Goal: Task Accomplishment & Management: Complete application form

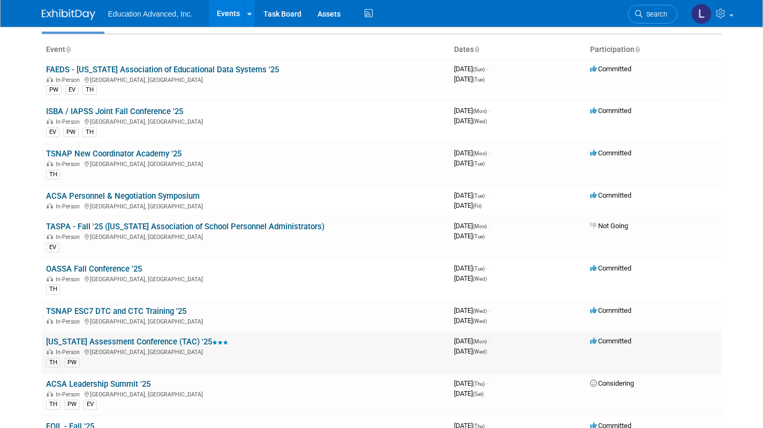
scroll to position [58, 0]
click at [136, 343] on link "[US_STATE] Assessment Conference (TAC) '25" at bounding box center [137, 341] width 182 height 10
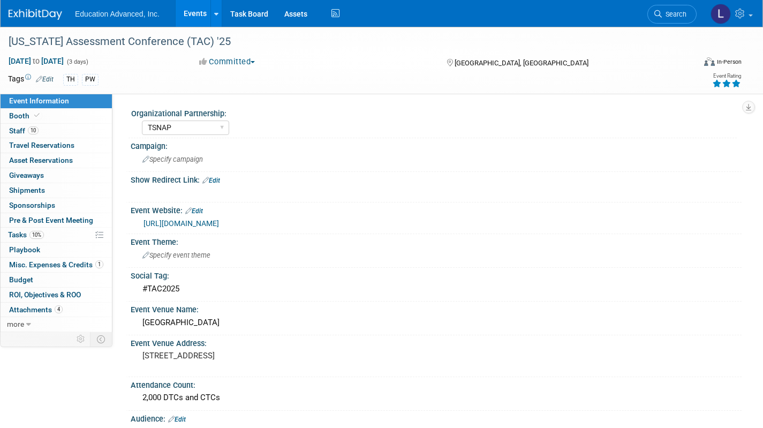
select select "TSNAP"
click at [20, 144] on span "Travel Reservations 0" at bounding box center [41, 145] width 65 height 9
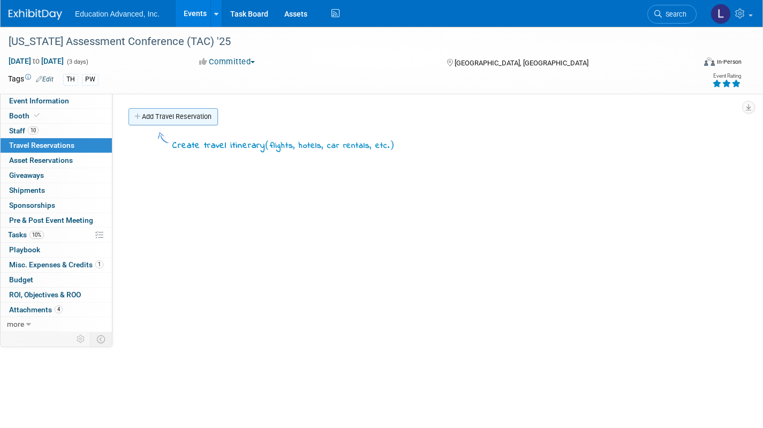
click at [188, 111] on link "Add Travel Reservation" at bounding box center [173, 116] width 89 height 17
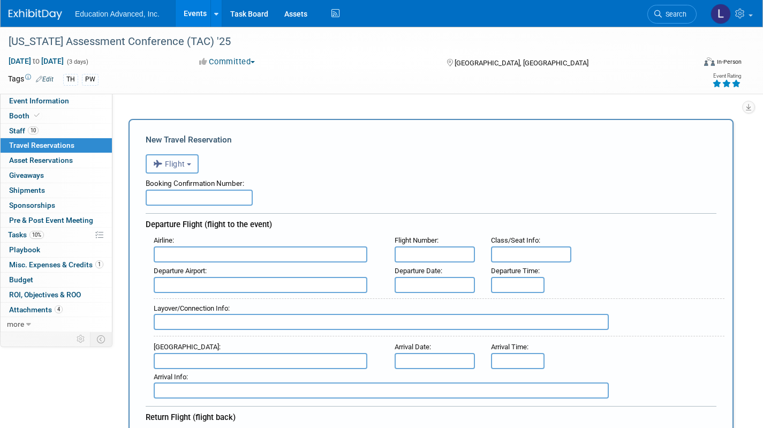
click at [187, 165] on button "Flight" at bounding box center [172, 163] width 53 height 19
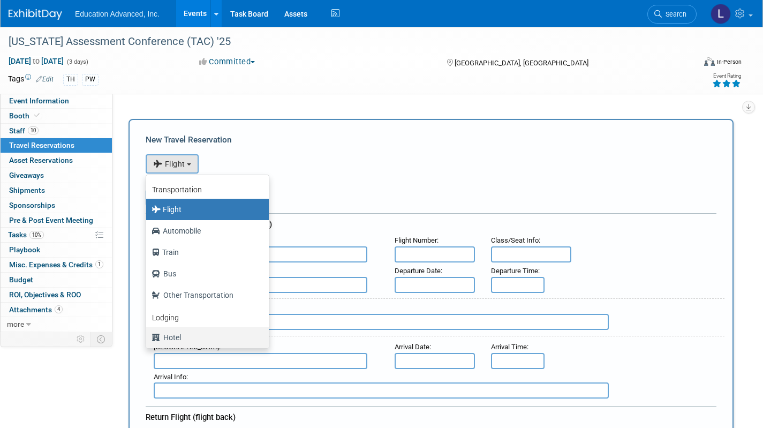
click at [170, 338] on label "Hotel" at bounding box center [205, 337] width 107 height 17
click at [148, 338] on input "Hotel" at bounding box center [144, 336] width 7 height 7
select select "6"
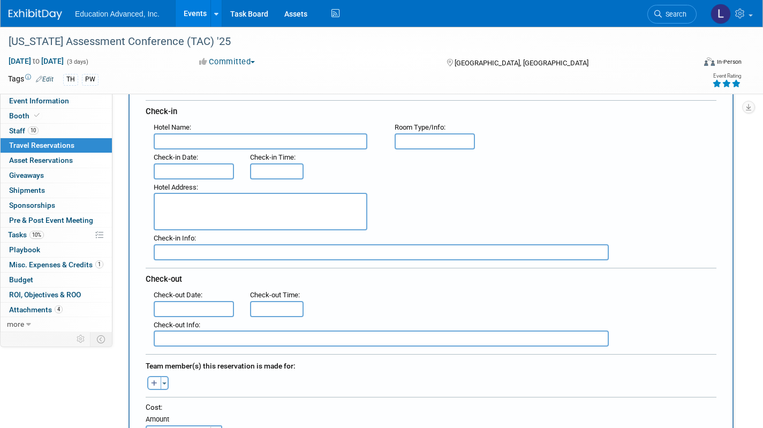
scroll to position [113, 0]
click at [213, 140] on input "text" at bounding box center [261, 141] width 214 height 16
type input "Kalahari"
click at [198, 173] on input "text" at bounding box center [194, 171] width 80 height 16
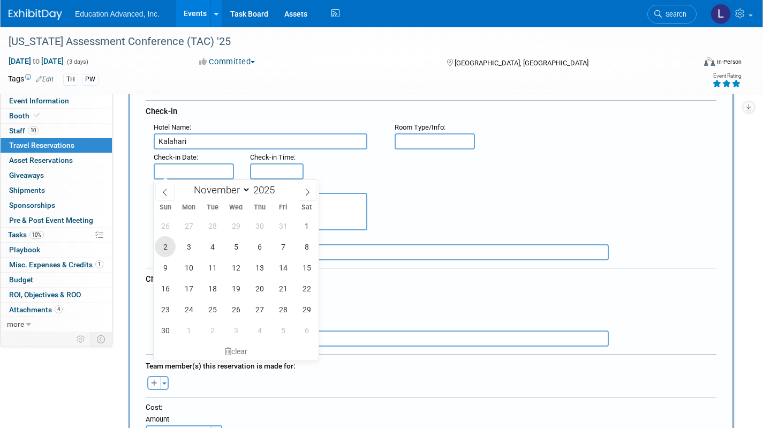
click at [165, 249] on span "2" at bounding box center [165, 246] width 21 height 21
type input "Nov 2, 2025"
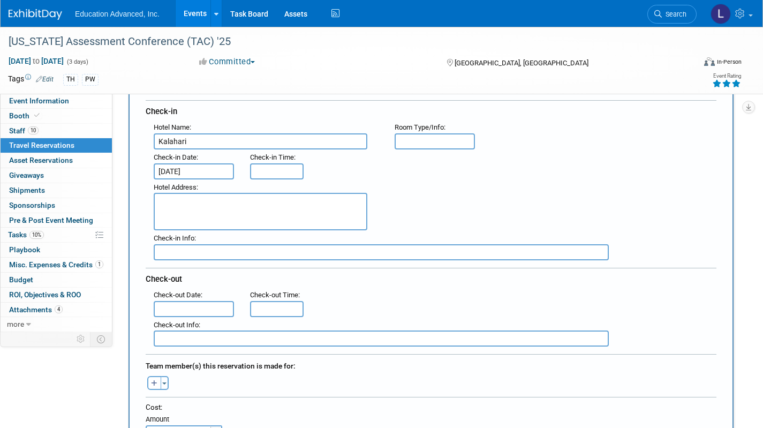
type input "3:00 PM"
click at [263, 171] on input "3:00 PM" at bounding box center [277, 171] width 54 height 16
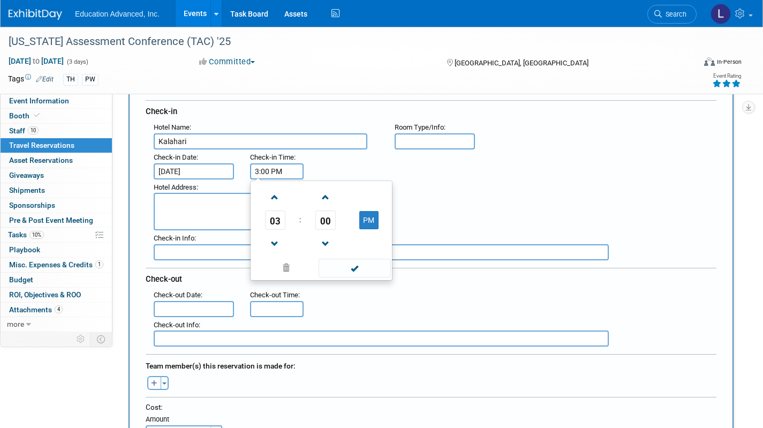
click at [184, 207] on textarea at bounding box center [261, 211] width 214 height 37
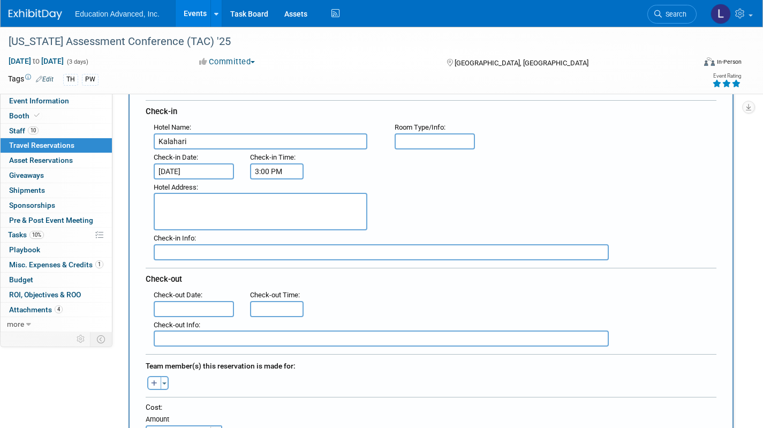
click at [202, 305] on input "text" at bounding box center [194, 309] width 80 height 16
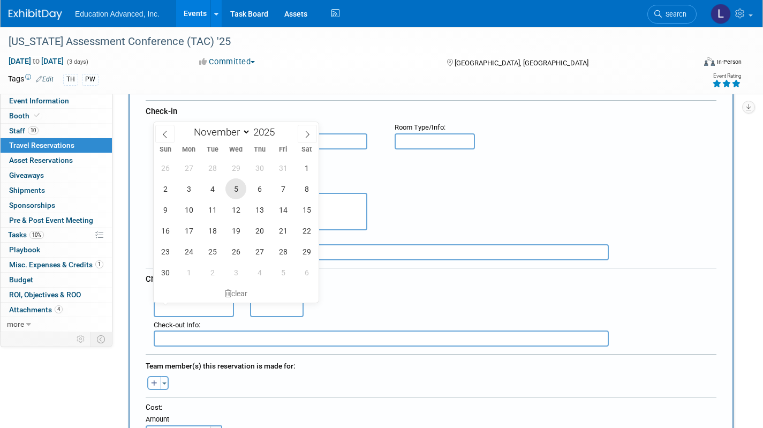
click at [235, 187] on span "5" at bounding box center [235, 188] width 21 height 21
type input "Nov 5, 2025"
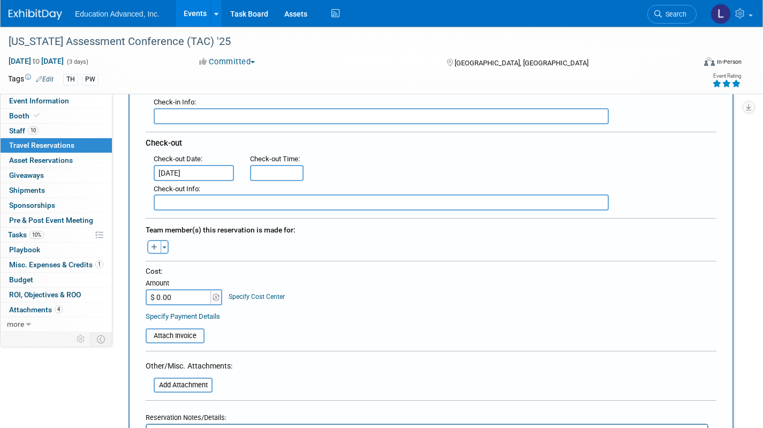
scroll to position [251, 0]
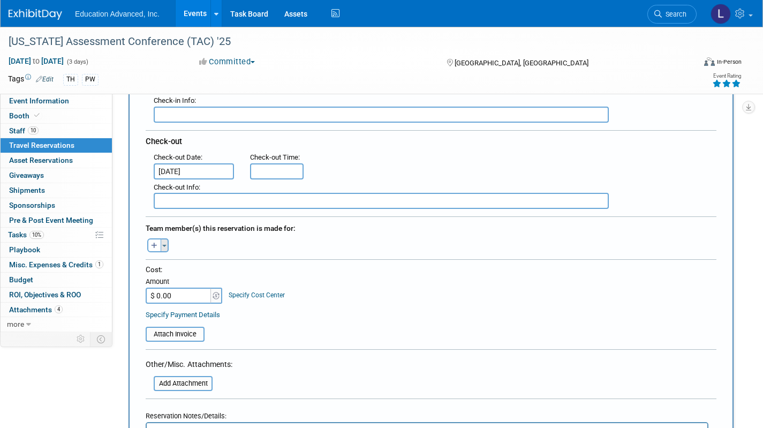
click at [165, 246] on button "Toggle Dropdown" at bounding box center [165, 245] width 8 height 14
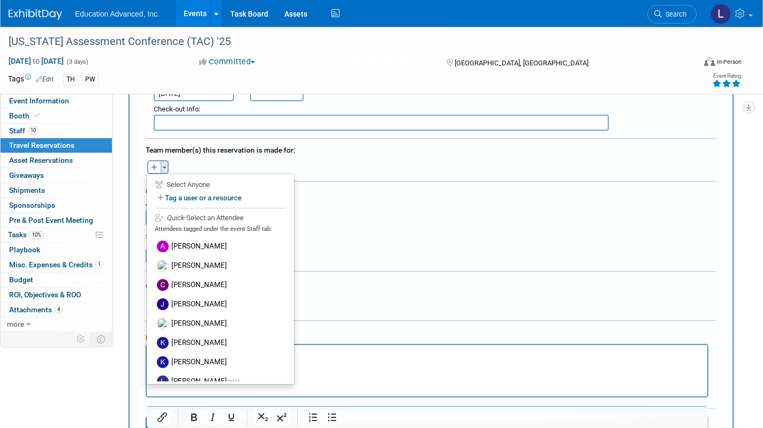
scroll to position [330, 0]
click at [174, 244] on label "Amy Wieland" at bounding box center [220, 245] width 132 height 19
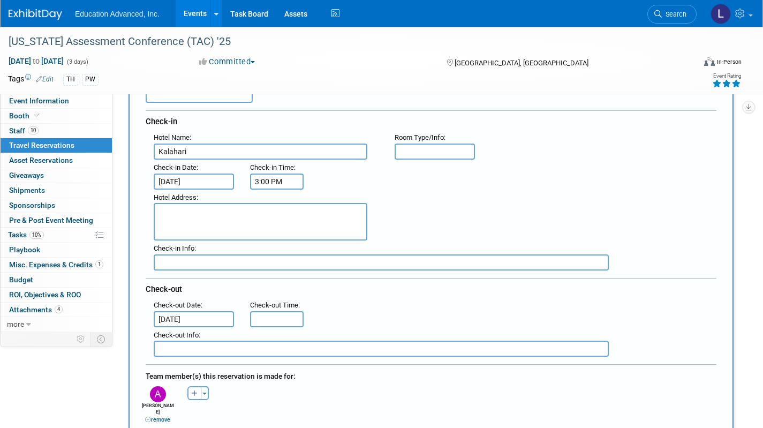
scroll to position [102, 0]
click at [198, 184] on input "Nov 2, 2025" at bounding box center [194, 183] width 80 height 16
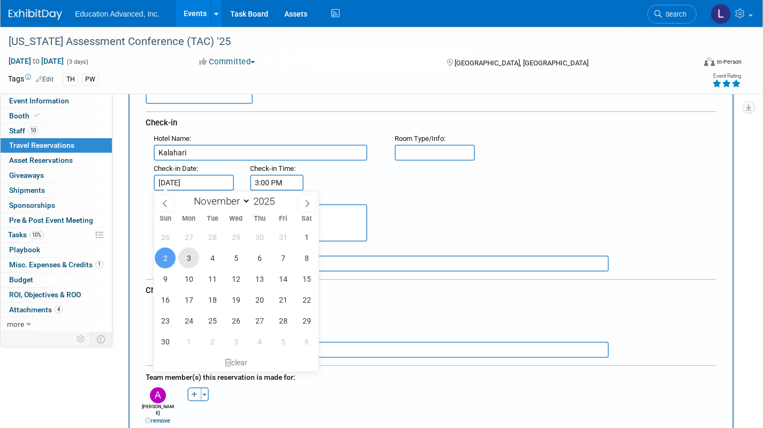
click at [189, 267] on span "3" at bounding box center [188, 257] width 21 height 21
type input "Nov 3, 2025"
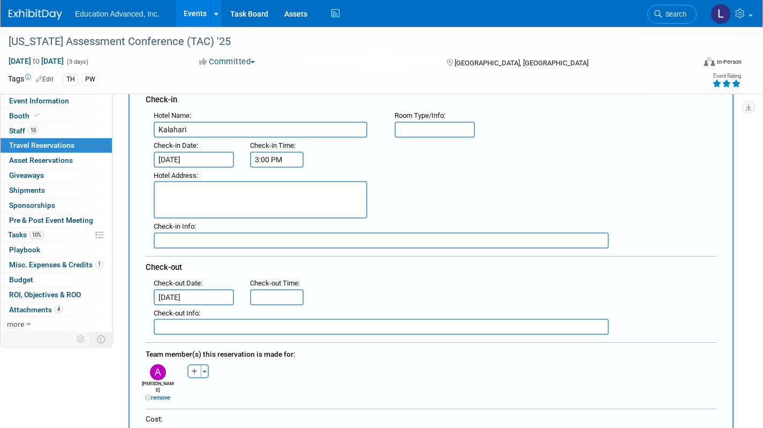
scroll to position [126, 0]
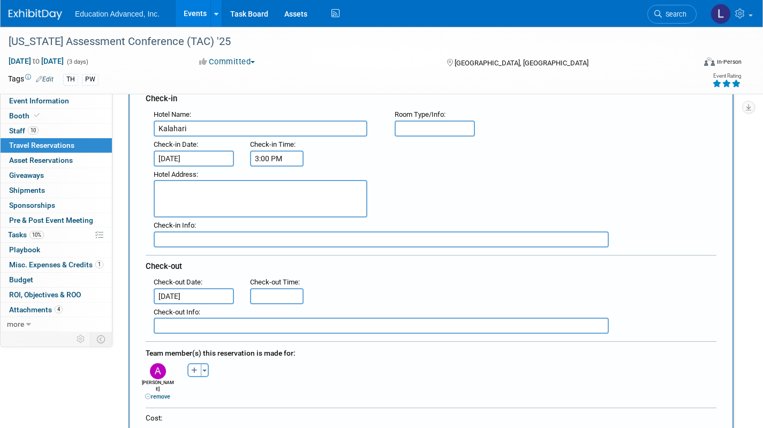
click at [194, 297] on input "Nov 5, 2025" at bounding box center [194, 296] width 80 height 16
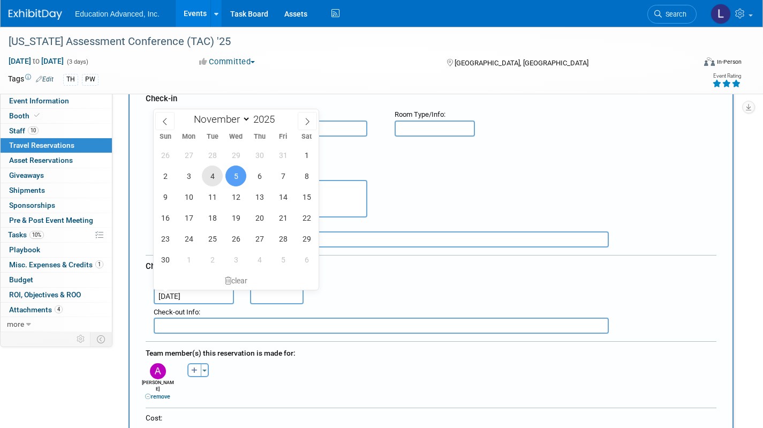
click at [217, 181] on span "4" at bounding box center [212, 176] width 21 height 21
type input "Nov 4, 2025"
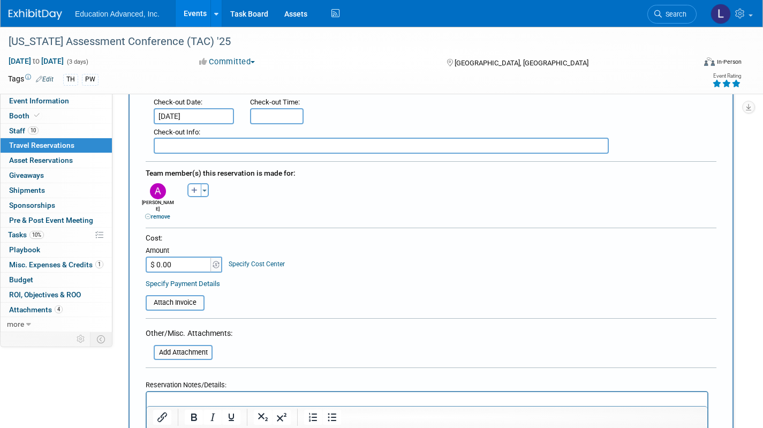
scroll to position [297, 0]
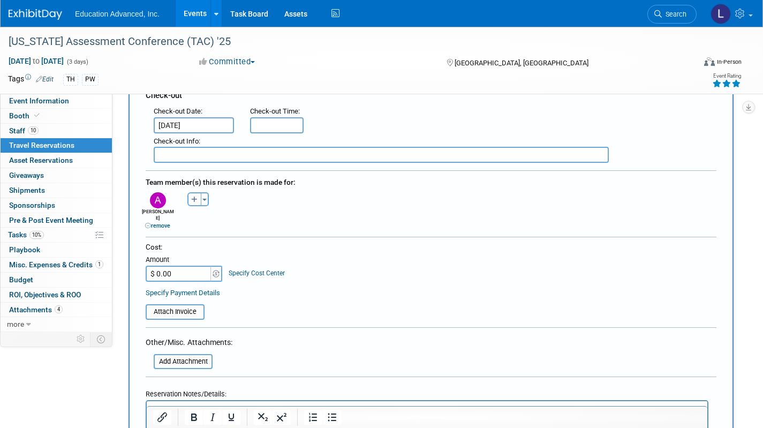
click at [175, 270] on input "$ 0.00" at bounding box center [179, 274] width 67 height 16
type input "$ 338.09"
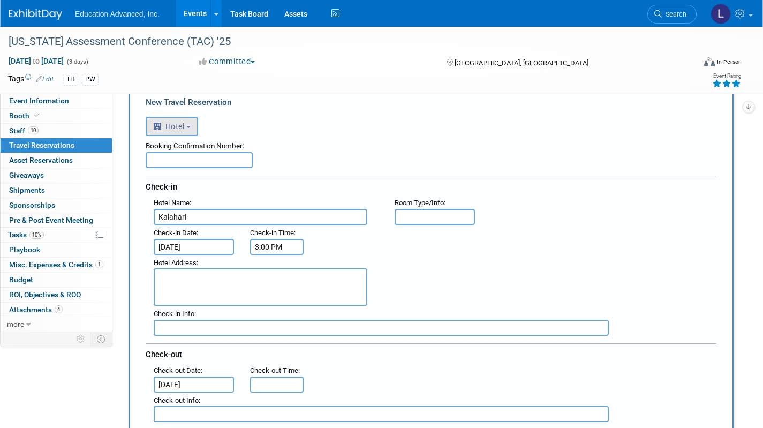
scroll to position [36, 0]
click at [167, 164] on input "text" at bounding box center [199, 161] width 107 height 16
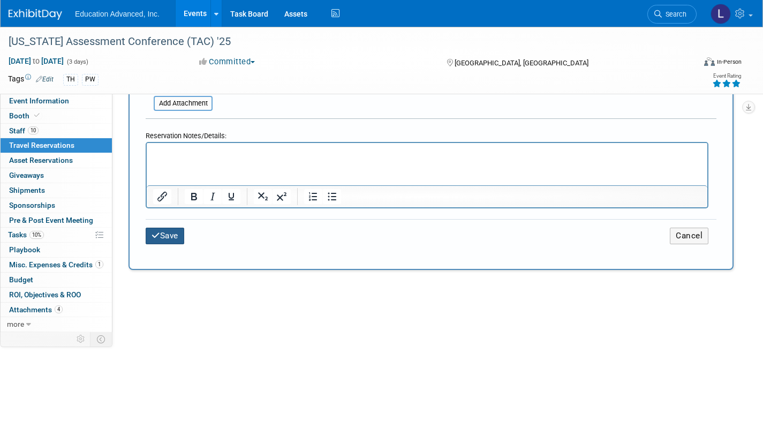
type input "4X1PKDGE"
click at [177, 228] on button "Save" at bounding box center [165, 236] width 39 height 17
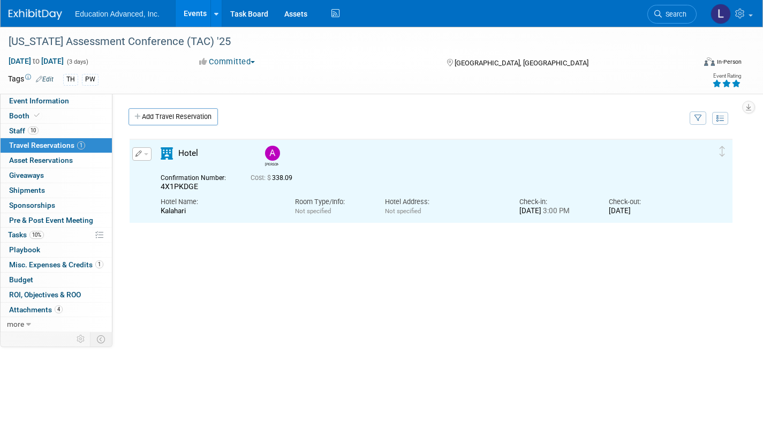
scroll to position [0, 0]
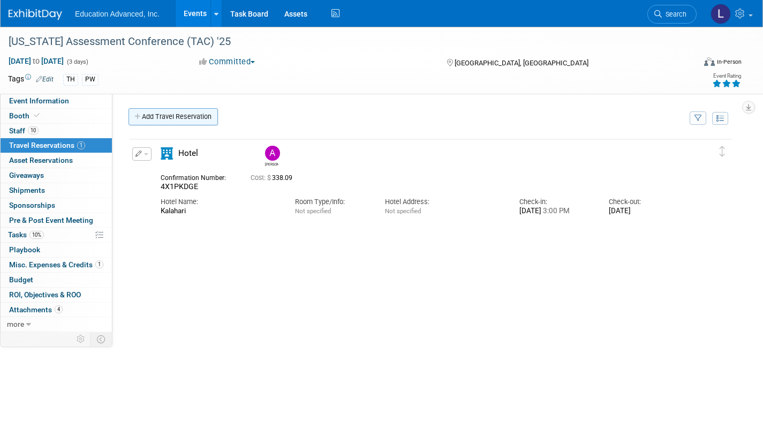
click at [178, 117] on link "Add Travel Reservation" at bounding box center [173, 116] width 89 height 17
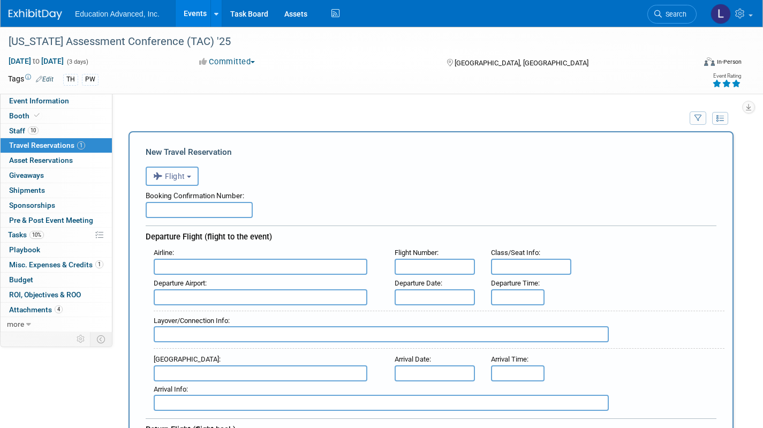
click at [174, 183] on button "Flight" at bounding box center [172, 176] width 53 height 19
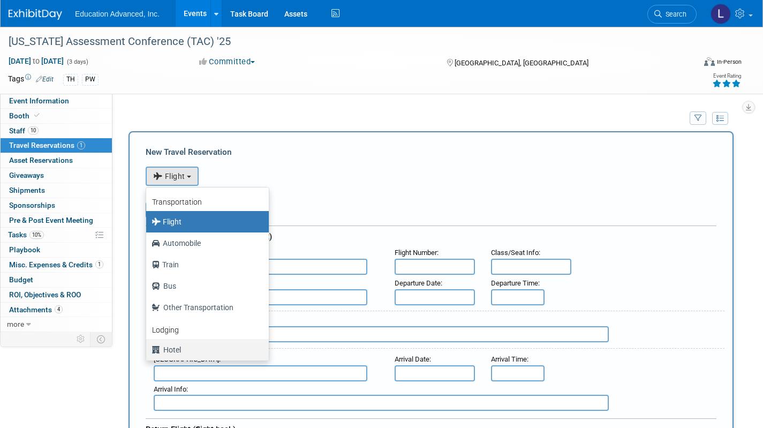
click at [192, 348] on label "Hotel" at bounding box center [205, 349] width 107 height 17
click at [148, 348] on input "Hotel" at bounding box center [144, 348] width 7 height 7
select select "6"
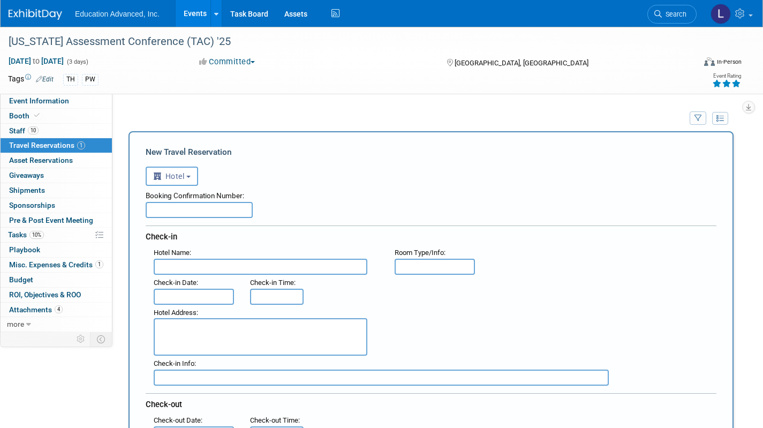
click at [205, 263] on input "text" at bounding box center [261, 267] width 214 height 16
type input "Kalahari"
click at [185, 210] on input "text" at bounding box center [199, 210] width 107 height 16
type input "87Q1DFCM"
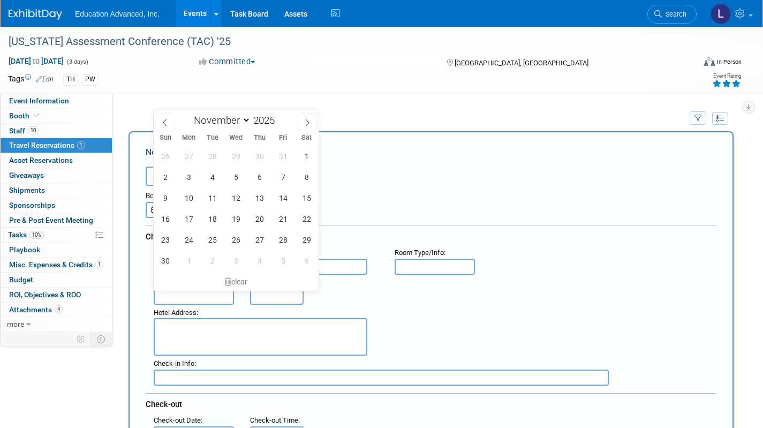
click at [190, 298] on input "text" at bounding box center [194, 297] width 80 height 16
click at [169, 184] on span "2" at bounding box center [165, 177] width 21 height 21
type input "Nov 2, 2025"
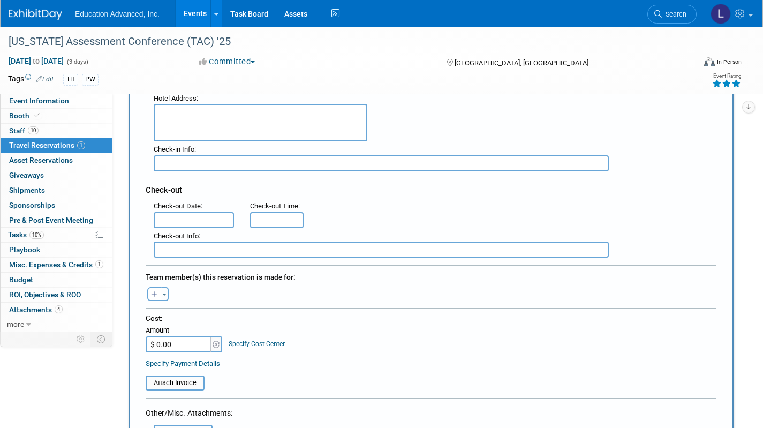
scroll to position [236, 0]
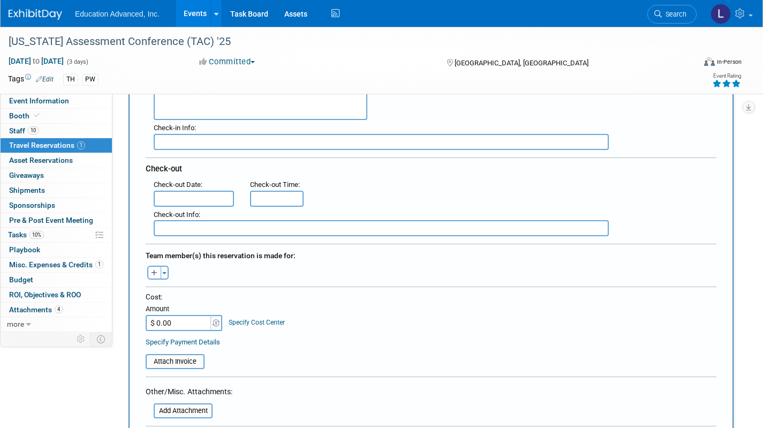
click at [205, 201] on input "text" at bounding box center [194, 199] width 80 height 16
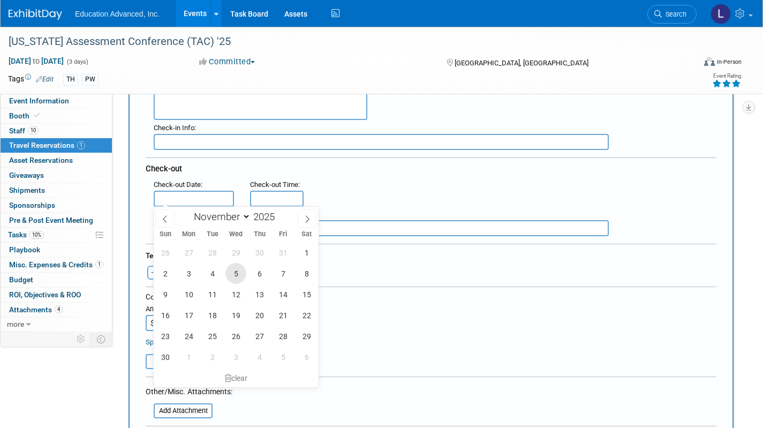
click at [242, 273] on span "5" at bounding box center [235, 273] width 21 height 21
type input "Nov 5, 2025"
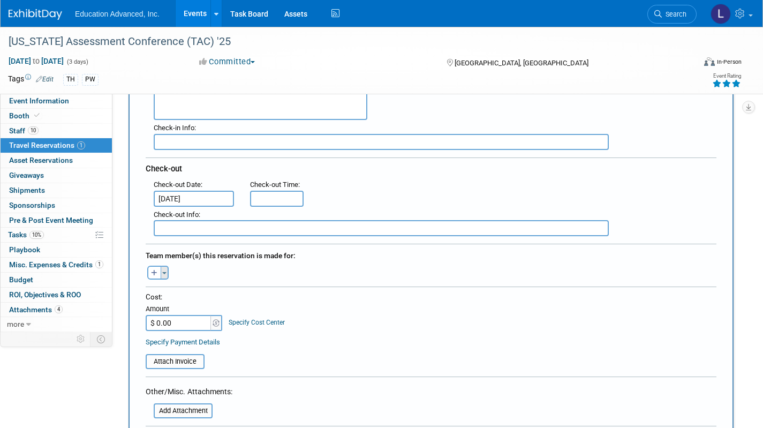
click at [164, 273] on span "button" at bounding box center [164, 273] width 4 height 2
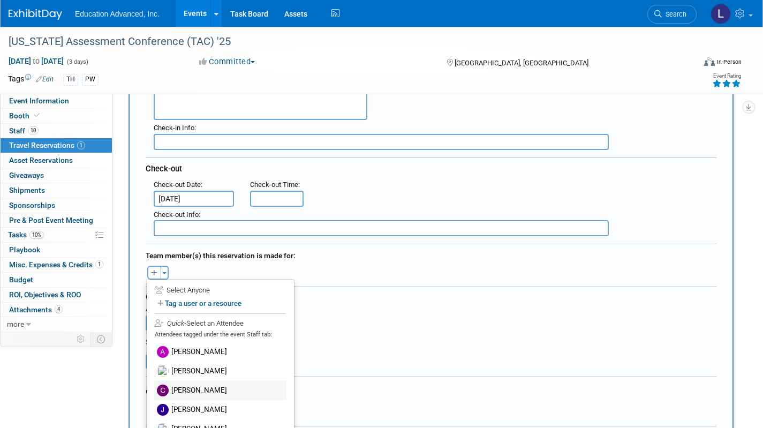
click at [194, 392] on label "Craig Dickey" at bounding box center [220, 390] width 132 height 19
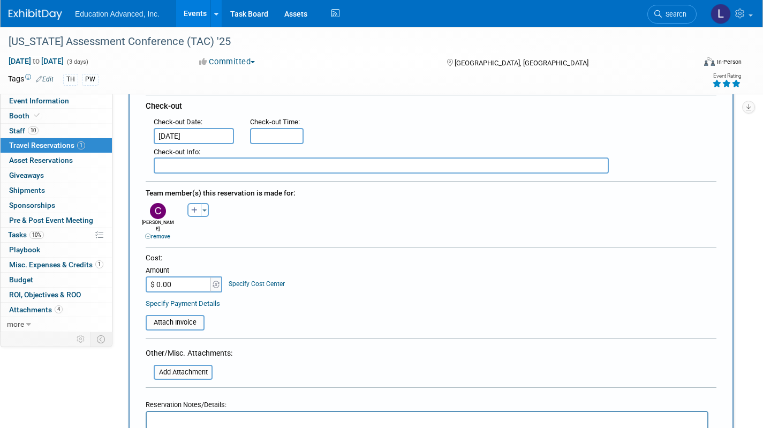
scroll to position [303, 0]
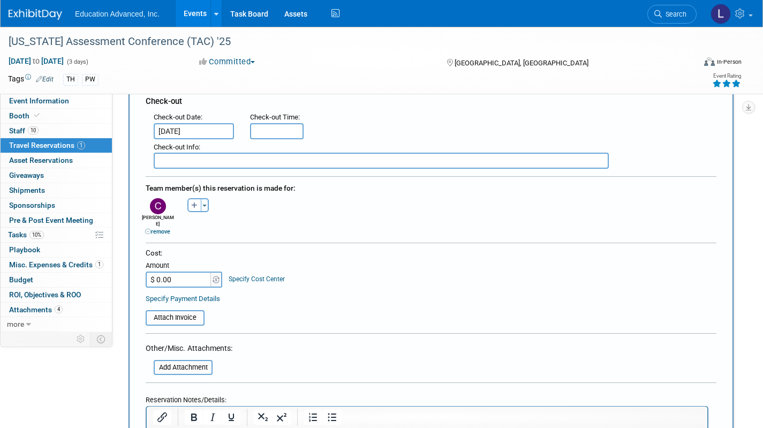
click at [169, 272] on input "$ 0.00" at bounding box center [179, 280] width 67 height 16
type input "$ 1,014.27"
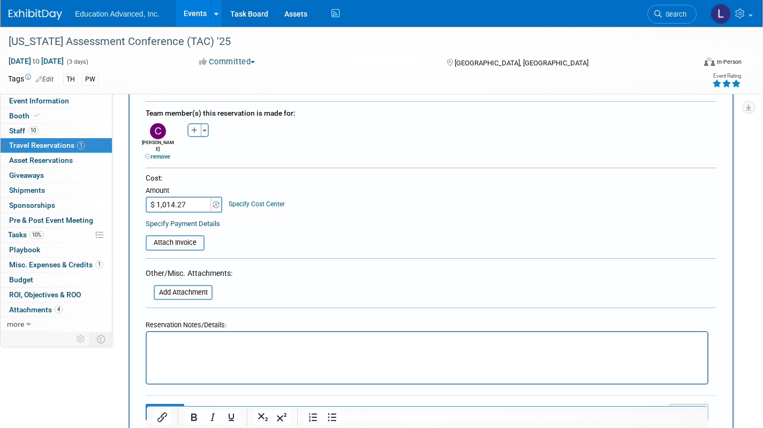
scroll to position [385, 0]
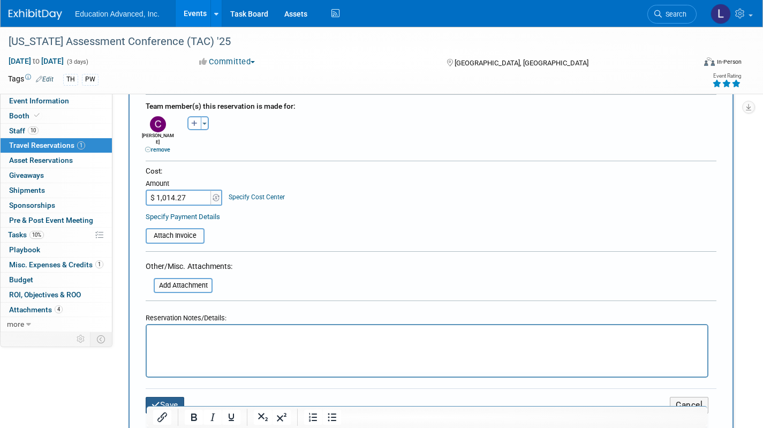
click at [175, 397] on button "Save" at bounding box center [165, 405] width 39 height 17
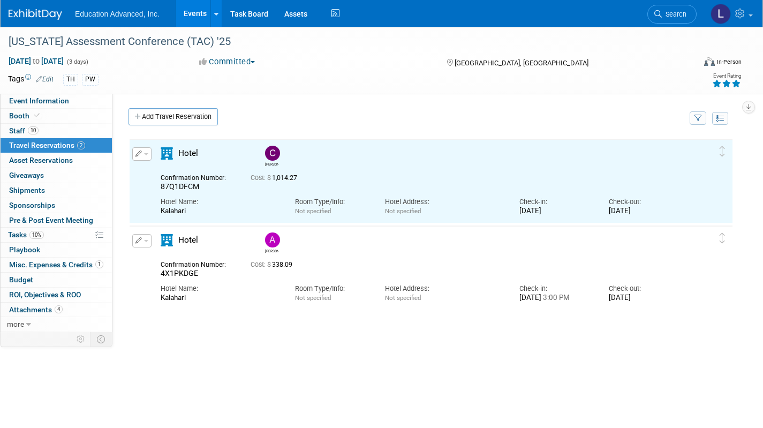
scroll to position [0, 0]
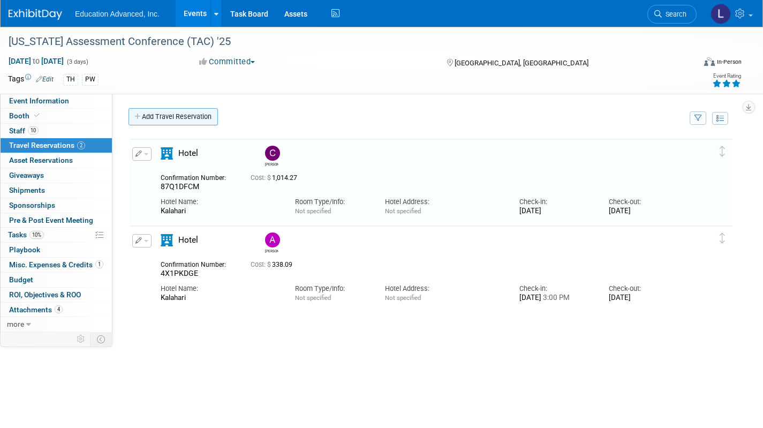
click at [178, 125] on link "Add Travel Reservation" at bounding box center [173, 116] width 89 height 17
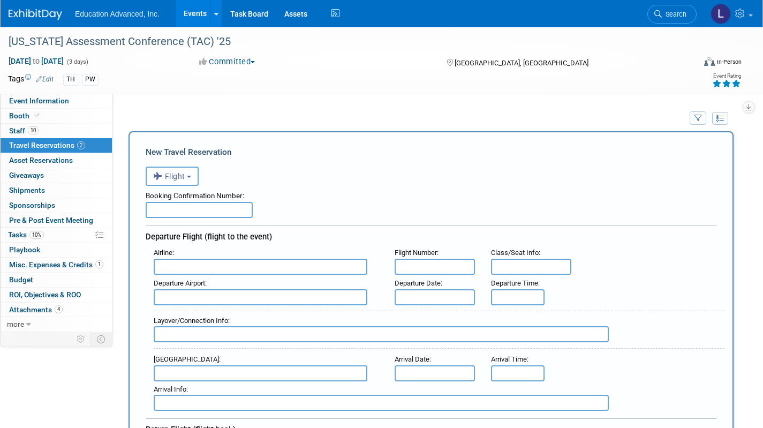
click at [179, 178] on span "Flight" at bounding box center [169, 176] width 32 height 9
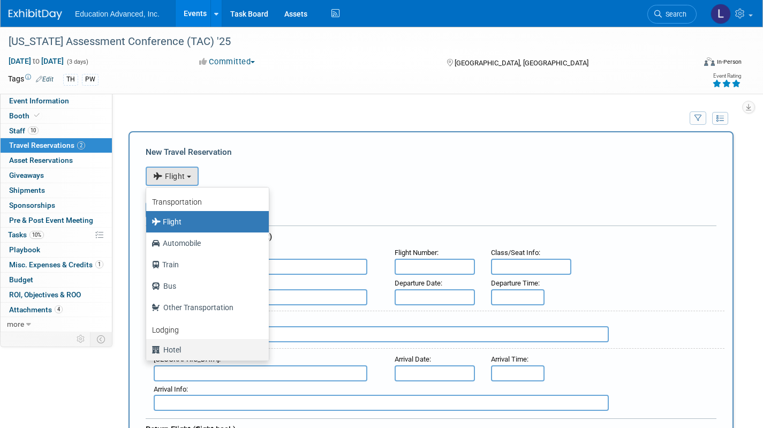
click at [171, 352] on label "Hotel" at bounding box center [205, 349] width 107 height 17
click at [148, 352] on input "Hotel" at bounding box center [144, 348] width 7 height 7
select select "6"
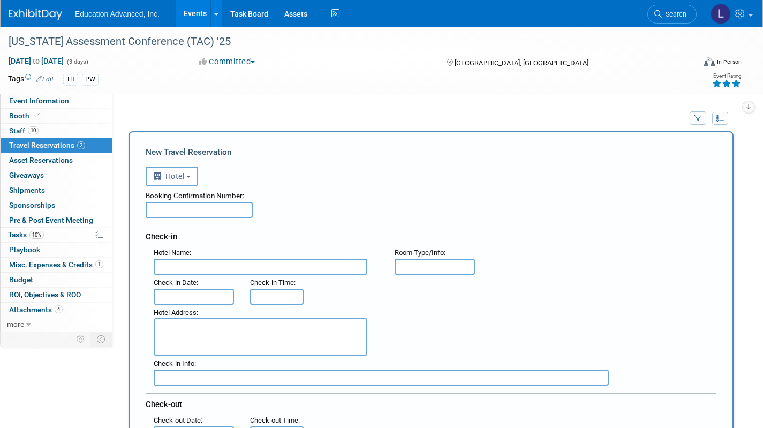
click at [192, 264] on input "text" at bounding box center [261, 267] width 214 height 16
type input "Kalahari"
click at [188, 300] on input "text" at bounding box center [194, 297] width 80 height 16
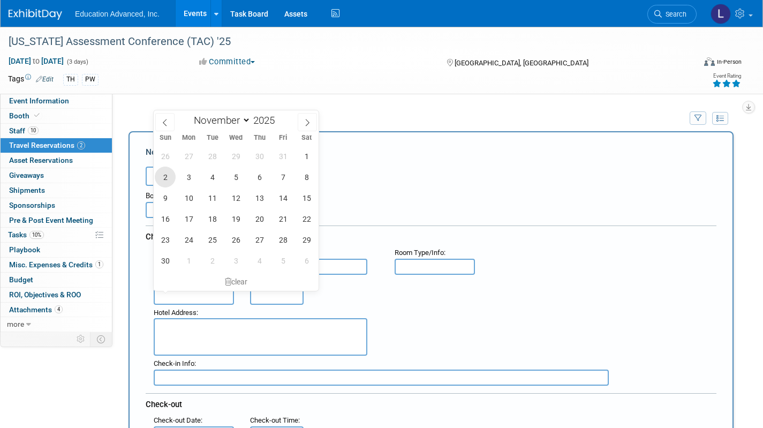
click at [164, 180] on span "2" at bounding box center [165, 177] width 21 height 21
type input "Nov 2, 2025"
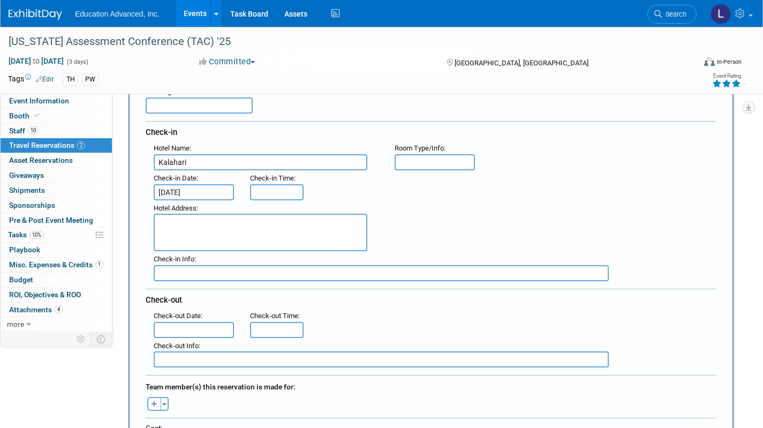
scroll to position [121, 0]
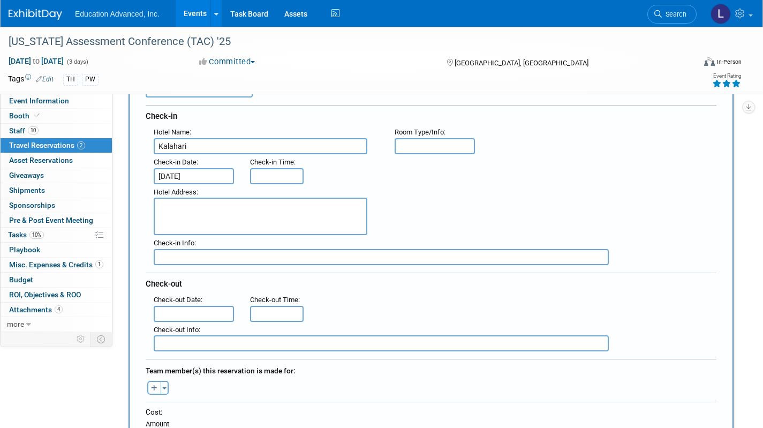
click at [198, 317] on input "text" at bounding box center [194, 314] width 80 height 16
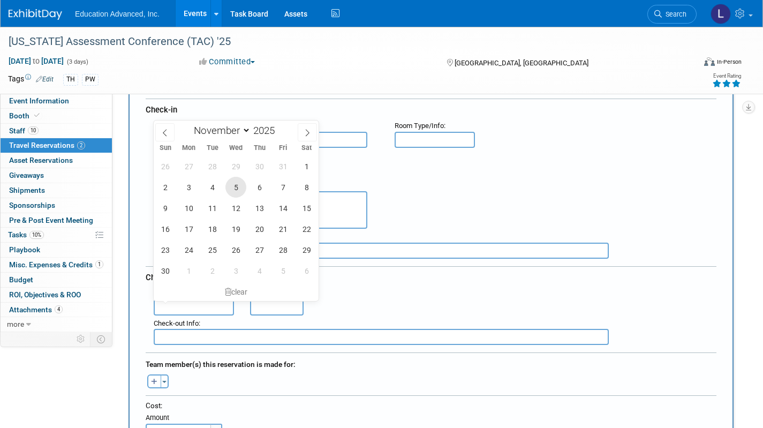
scroll to position [133, 0]
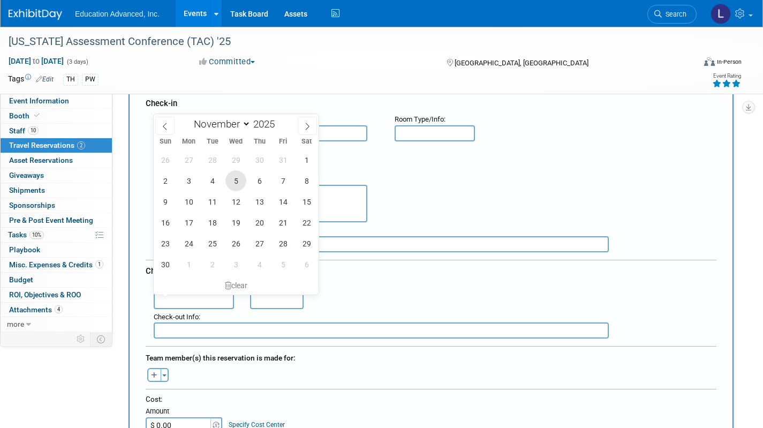
click at [236, 185] on span "5" at bounding box center [235, 180] width 21 height 21
type input "Nov 5, 2025"
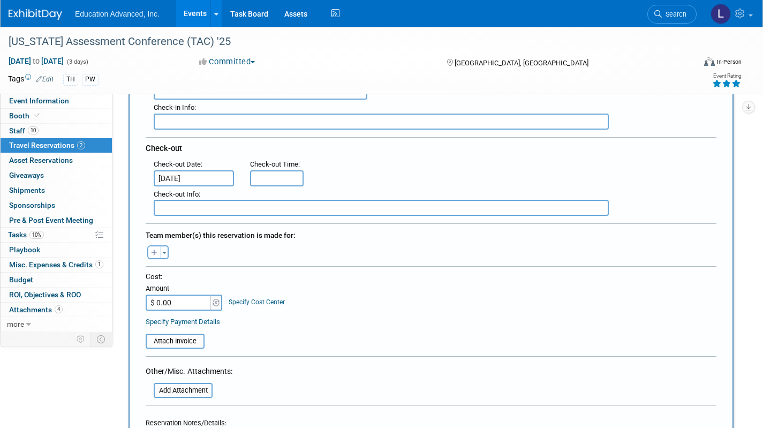
scroll to position [256, 0]
click at [166, 249] on button "Toggle Dropdown" at bounding box center [165, 252] width 8 height 14
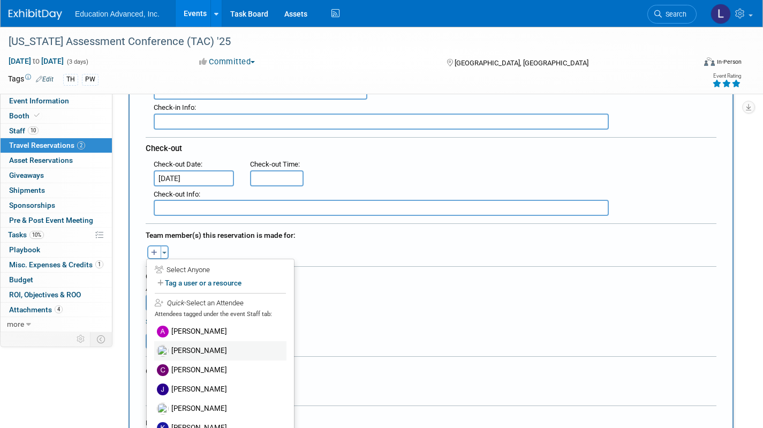
click at [204, 349] on label "Carie Barthelemess" at bounding box center [220, 350] width 132 height 19
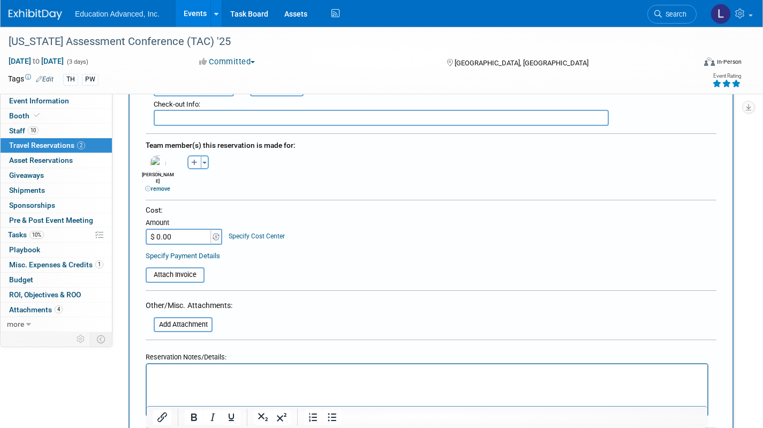
scroll to position [351, 0]
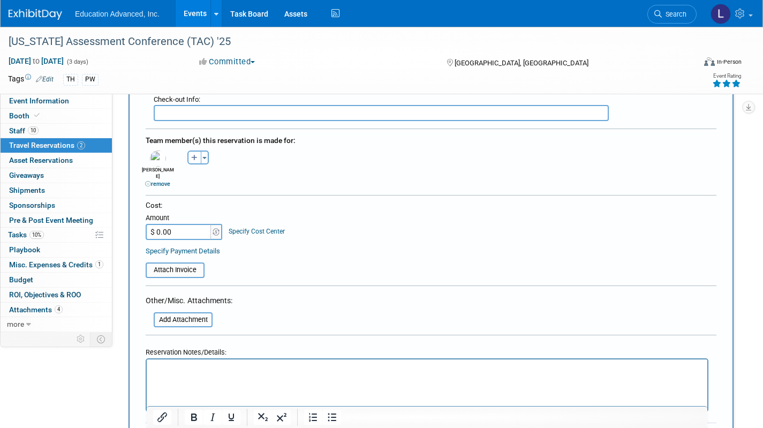
click at [185, 225] on input "$ 0.00" at bounding box center [179, 232] width 67 height 16
type input "$ 1,014.27"
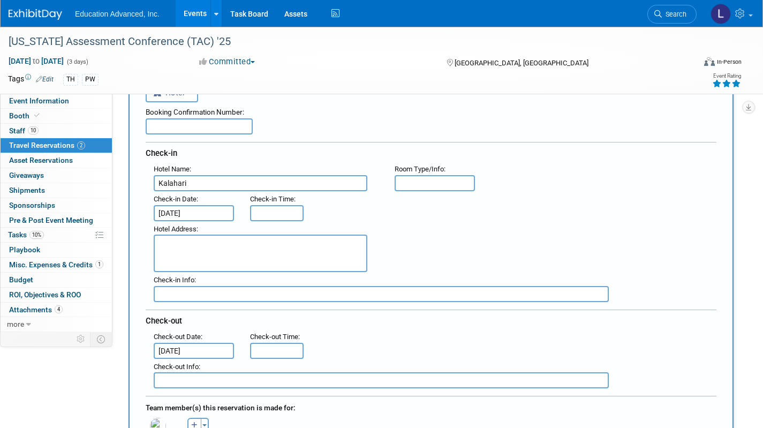
scroll to position [76, 0]
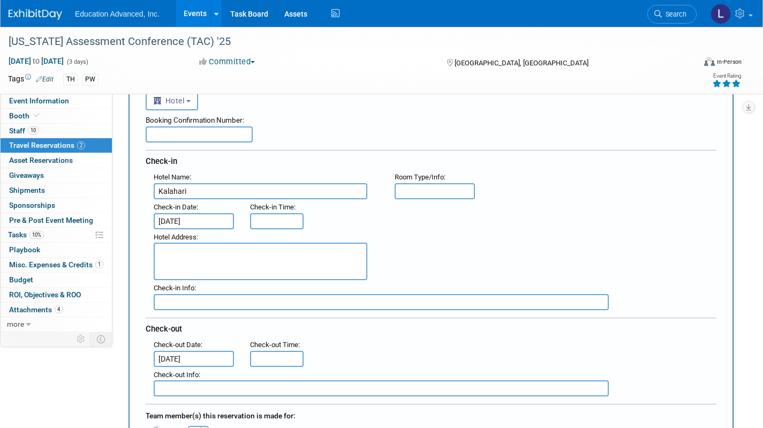
click at [182, 137] on input "text" at bounding box center [199, 134] width 107 height 16
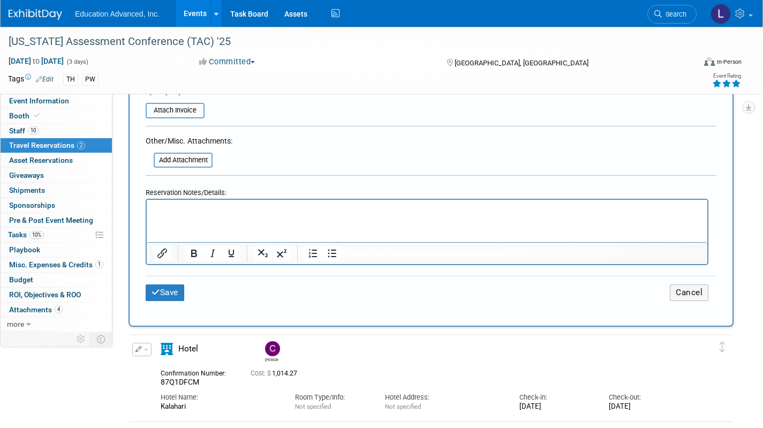
scroll to position [525, 0]
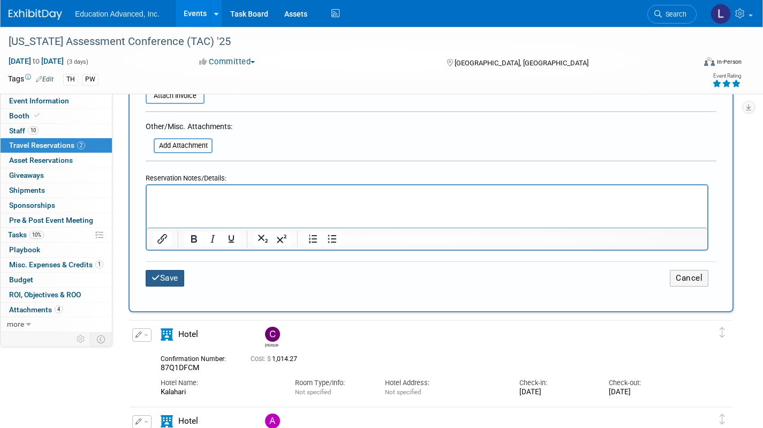
type input "BJ1YS2PM"
click at [174, 270] on button "Save" at bounding box center [165, 278] width 39 height 17
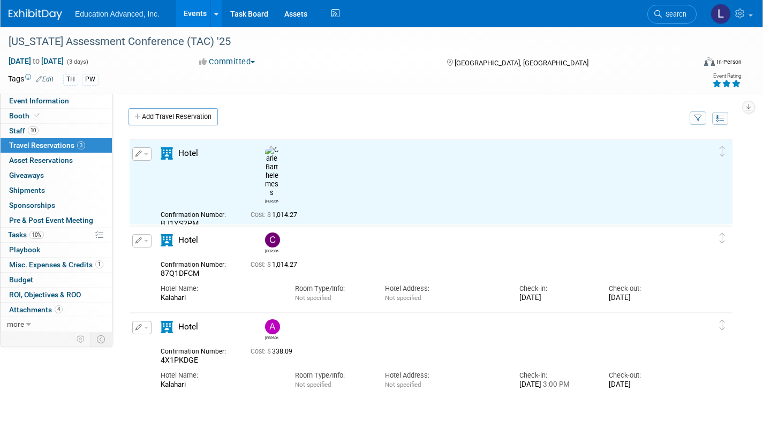
scroll to position [0, 0]
click at [171, 117] on link "Add Travel Reservation" at bounding box center [173, 116] width 89 height 17
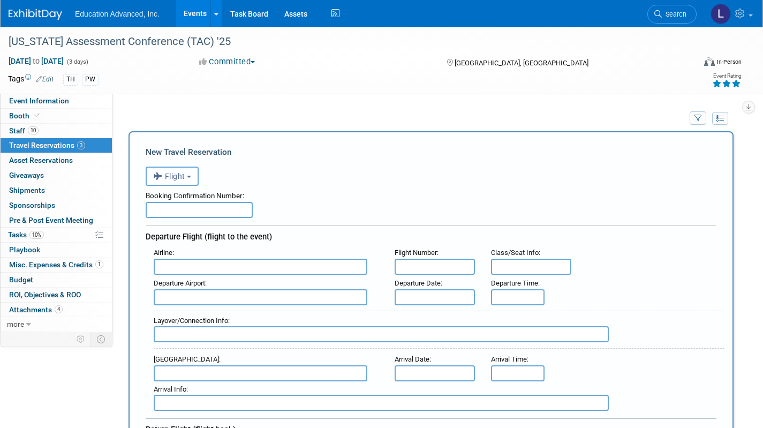
click at [171, 174] on span "Flight" at bounding box center [169, 176] width 32 height 9
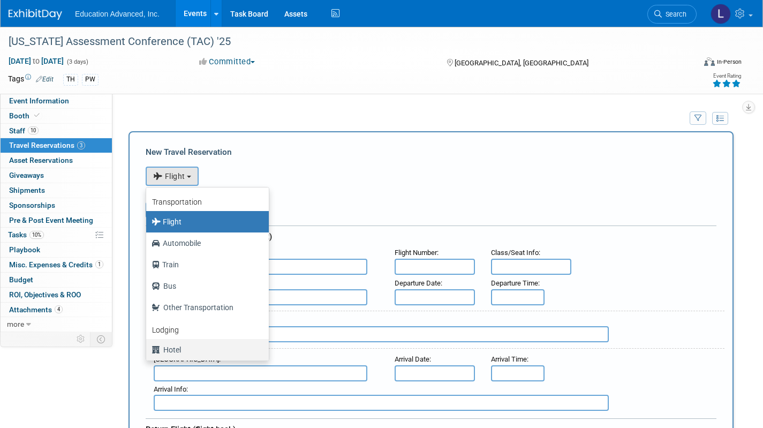
click at [187, 343] on label "Hotel" at bounding box center [205, 349] width 107 height 17
click at [148, 345] on input "Hotel" at bounding box center [144, 348] width 7 height 7
select select "6"
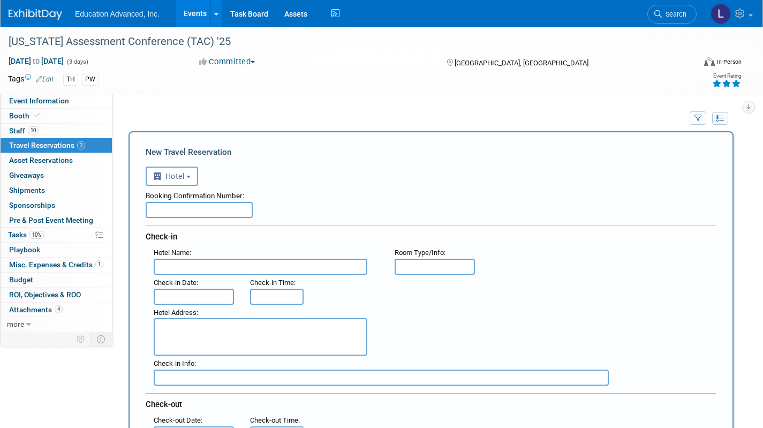
click at [179, 266] on input "text" at bounding box center [261, 267] width 214 height 16
type input "Kalahari"
click at [201, 299] on input "text" at bounding box center [194, 297] width 80 height 16
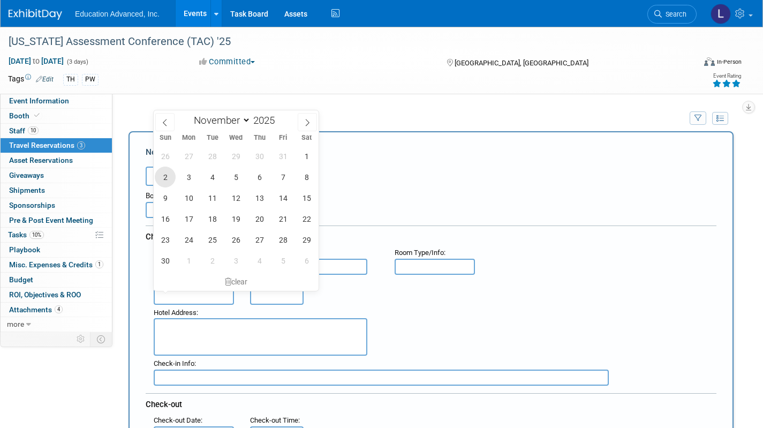
click at [163, 171] on span "2" at bounding box center [165, 177] width 21 height 21
type input "Nov 2, 2025"
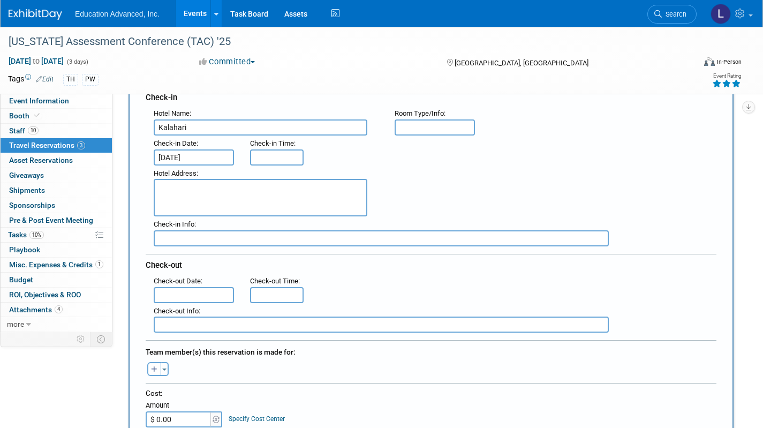
scroll to position [152, 0]
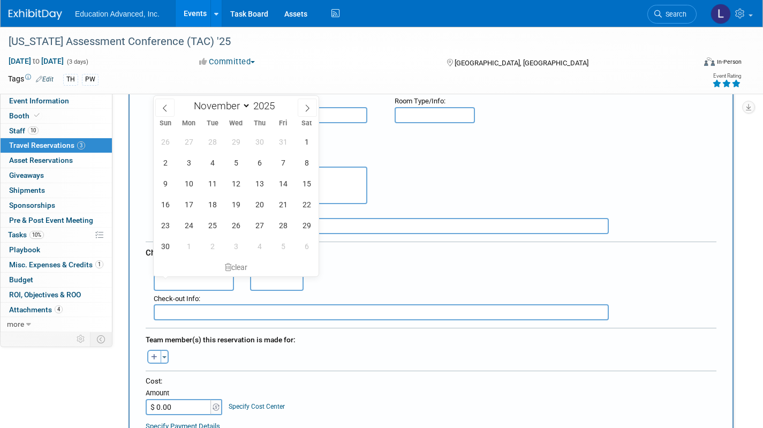
click at [179, 283] on input "text" at bounding box center [194, 283] width 80 height 16
click at [245, 164] on span "5" at bounding box center [235, 162] width 21 height 21
type input "Nov 5, 2025"
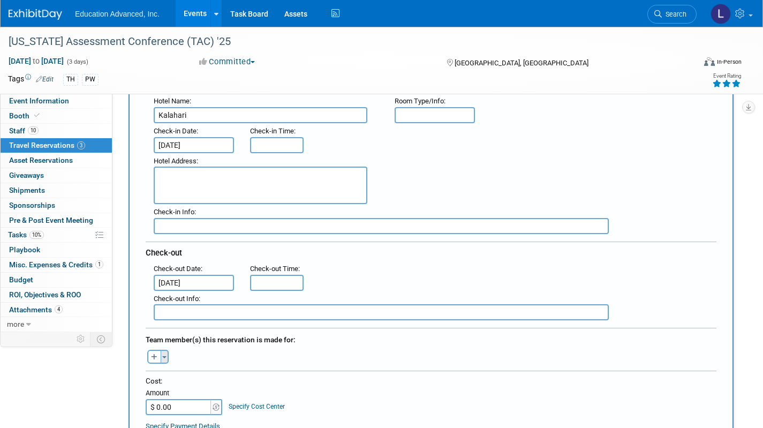
click at [161, 351] on button "Toggle Dropdown" at bounding box center [165, 357] width 8 height 14
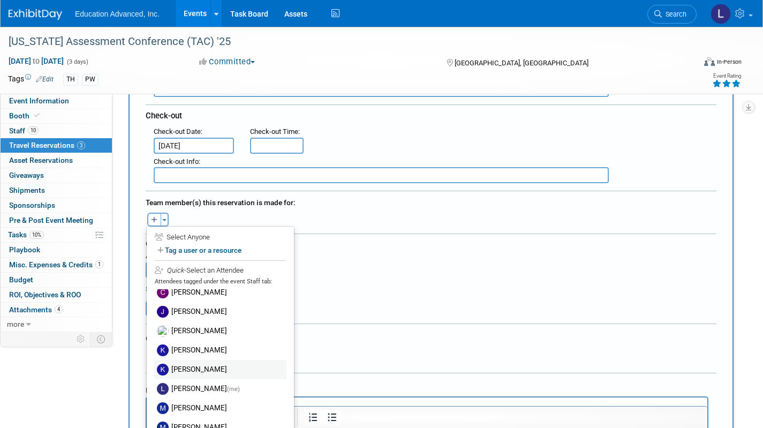
scroll to position [50, 0]
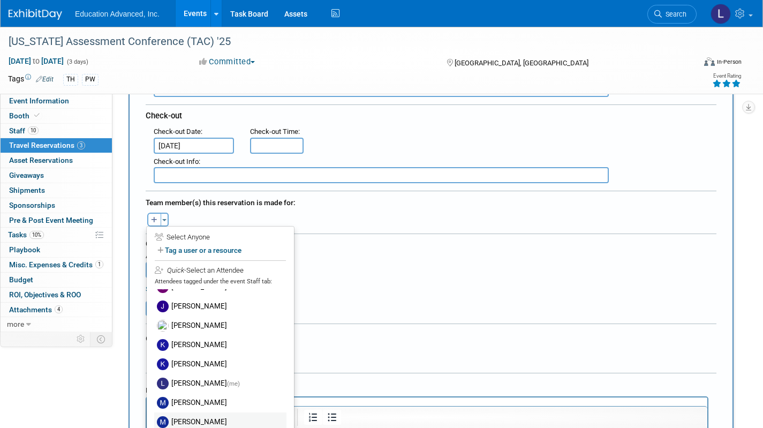
click at [190, 418] on label "Mia Finch" at bounding box center [220, 421] width 132 height 19
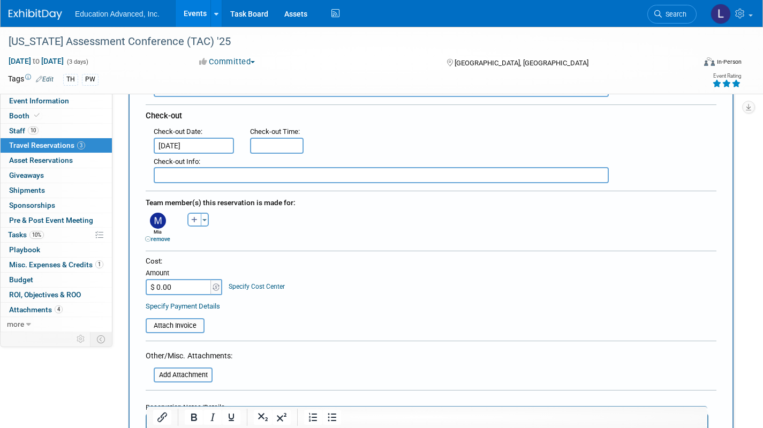
scroll to position [299, 0]
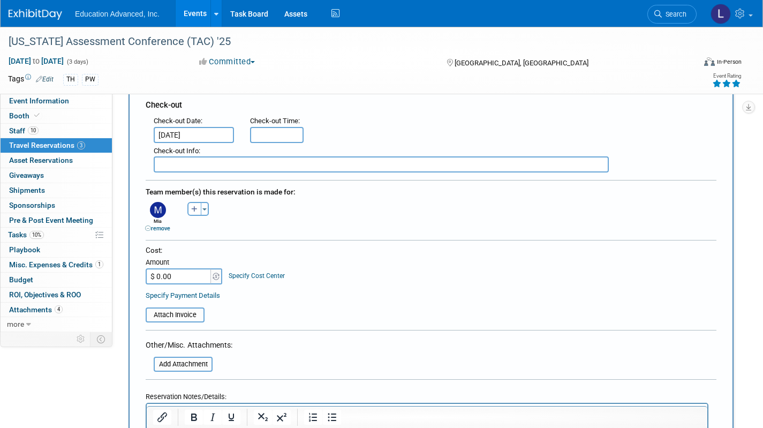
click at [182, 270] on input "$ 0.00" at bounding box center [179, 276] width 67 height 16
type input "$ 1,014.27"
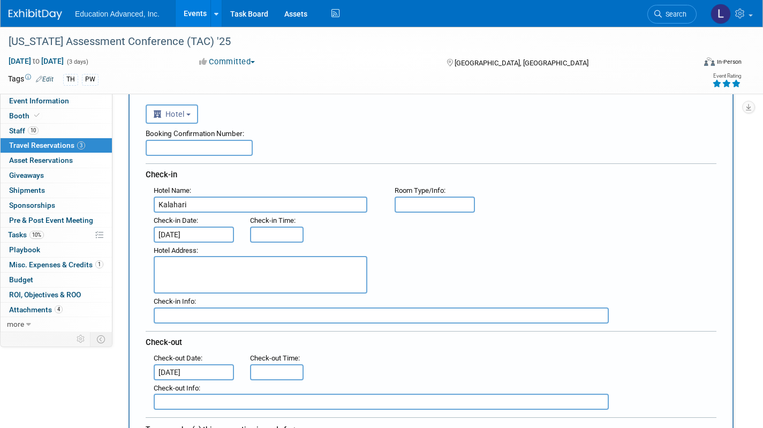
scroll to position [61, 0]
click at [209, 155] on input "text" at bounding box center [199, 149] width 107 height 16
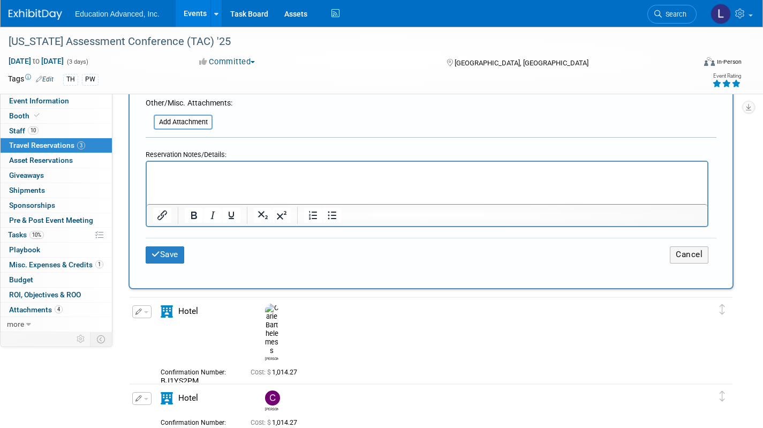
scroll to position [616, 0]
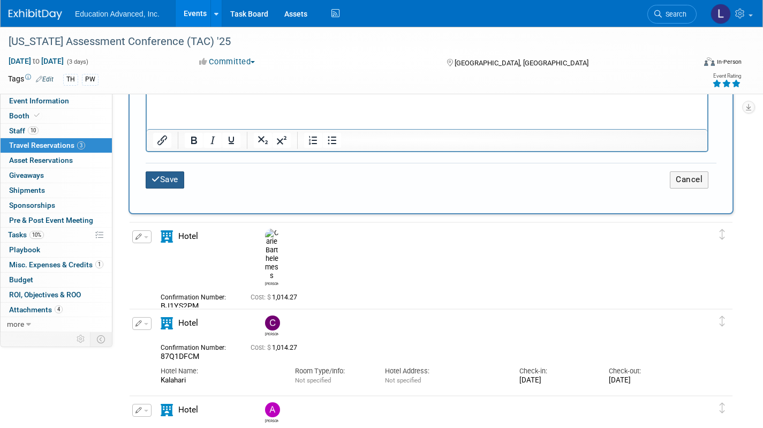
type input "J68106MH"
click at [178, 178] on button "Save" at bounding box center [165, 179] width 39 height 17
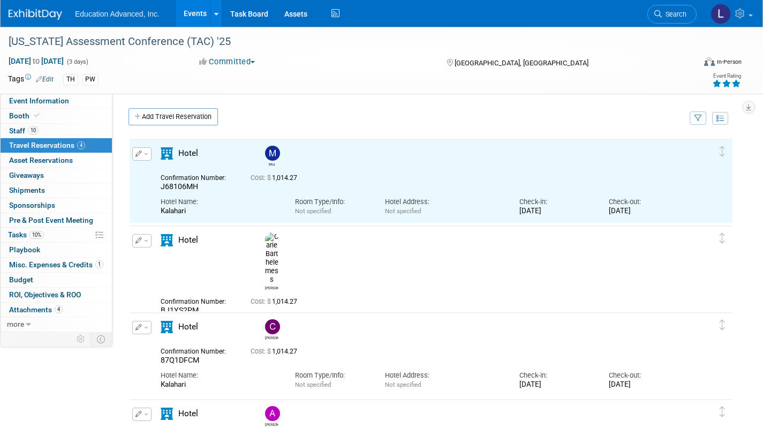
scroll to position [0, 0]
click at [187, 114] on link "Add Travel Reservation" at bounding box center [173, 116] width 89 height 17
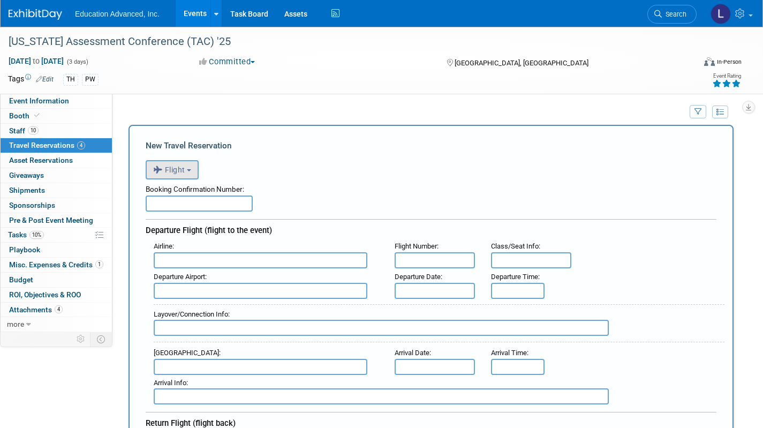
scroll to position [6, 0]
click at [183, 177] on button "Flight" at bounding box center [172, 169] width 53 height 19
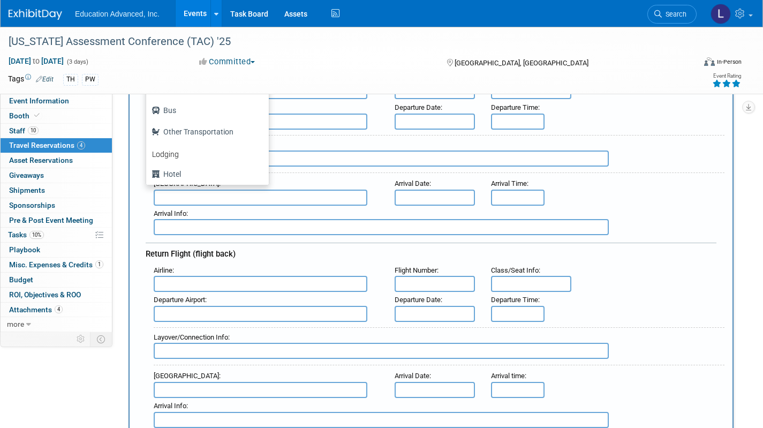
scroll to position [186, 0]
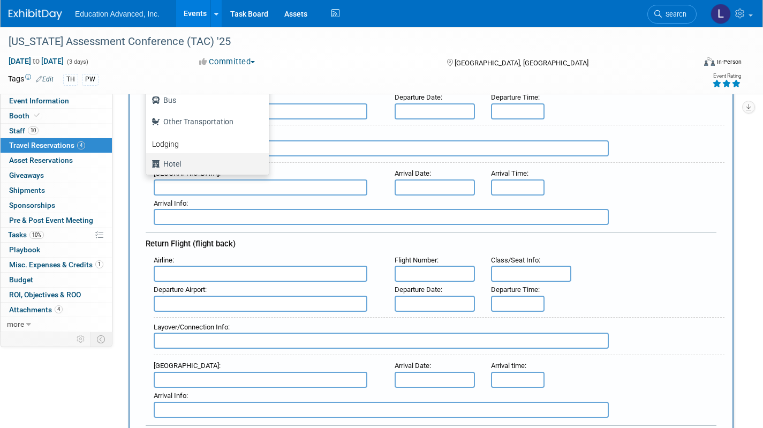
click at [173, 160] on label "Hotel" at bounding box center [205, 163] width 107 height 17
click at [148, 160] on input "Hotel" at bounding box center [144, 162] width 7 height 7
select select "6"
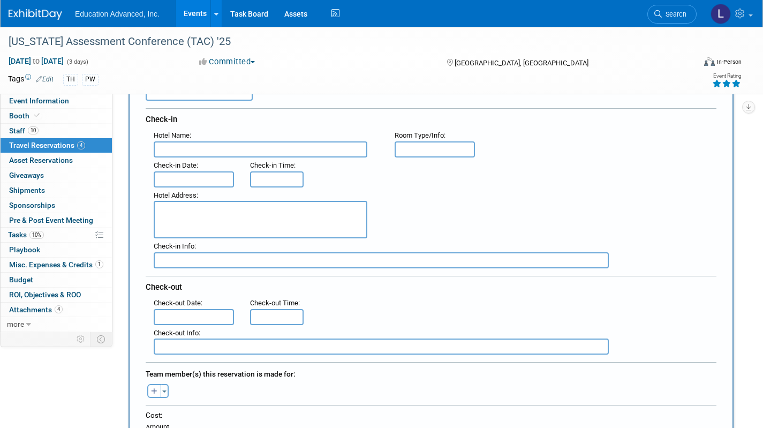
scroll to position [114, 0]
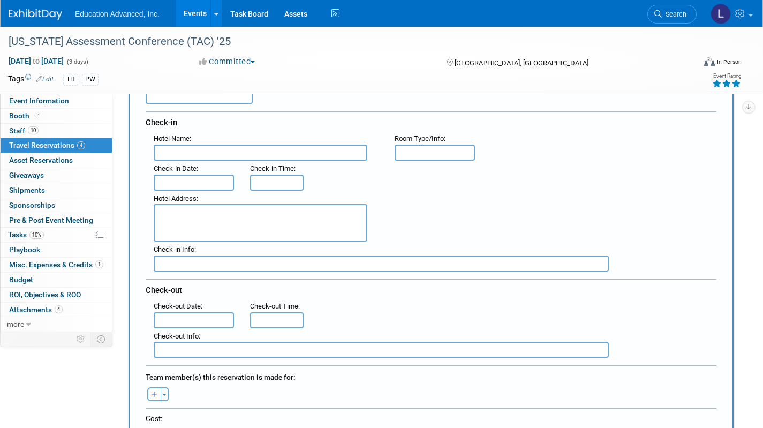
click at [184, 152] on input "text" at bounding box center [261, 153] width 214 height 16
type input "Kalahari"
click at [187, 182] on input "text" at bounding box center [194, 183] width 80 height 16
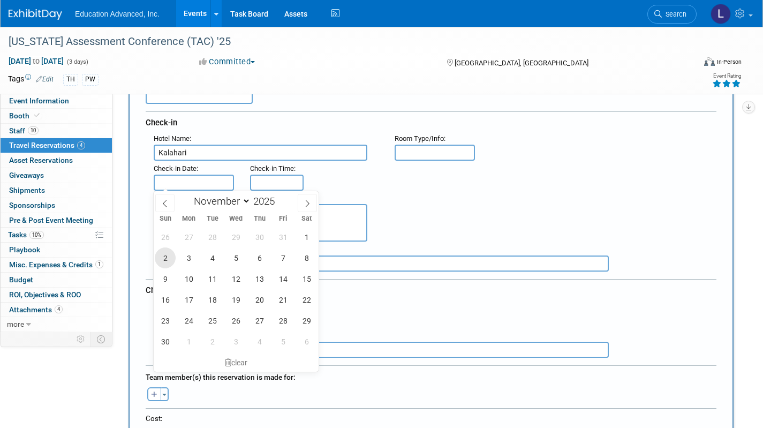
click at [167, 266] on span "2" at bounding box center [165, 257] width 21 height 21
type input "Nov 2, 2025"
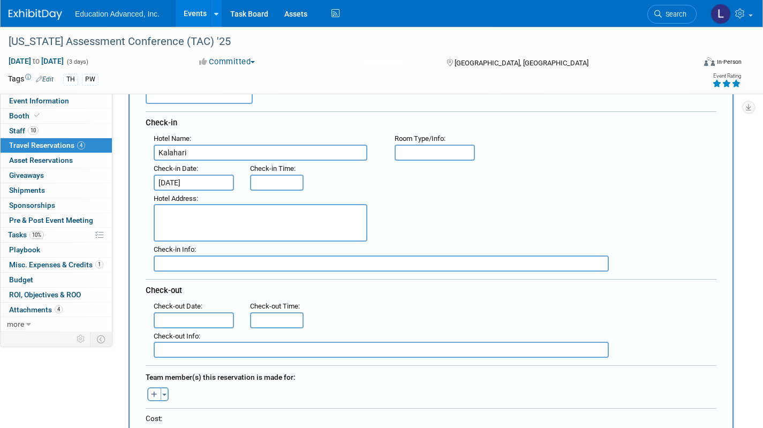
click at [180, 316] on input "text" at bounding box center [194, 320] width 80 height 16
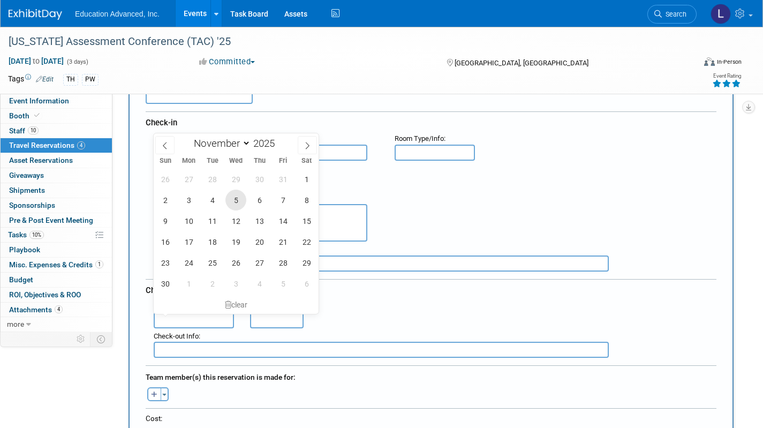
click at [238, 201] on span "5" at bounding box center [235, 200] width 21 height 21
type input "Nov 5, 2025"
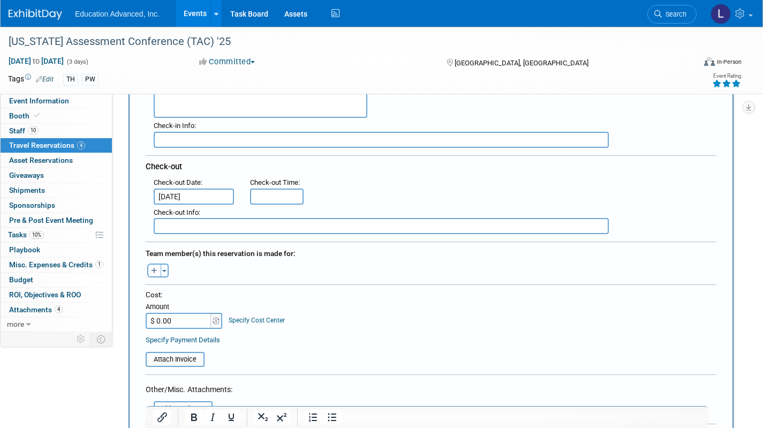
scroll to position [324, 0]
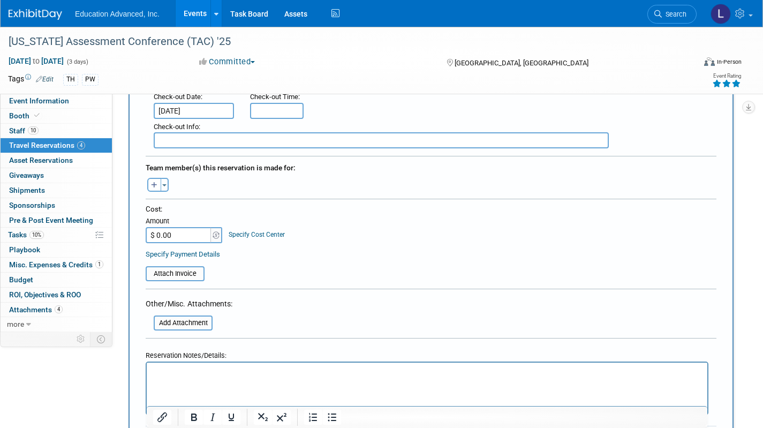
click at [191, 233] on input "$ 0.00" at bounding box center [179, 235] width 67 height 16
type input "$ 1,014.27"
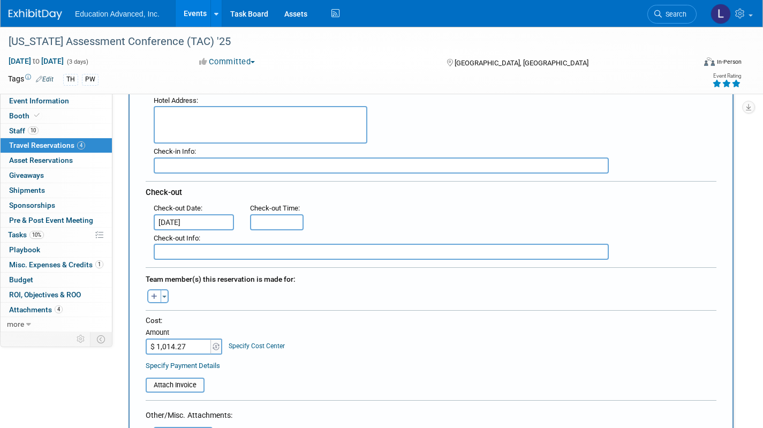
scroll to position [214, 0]
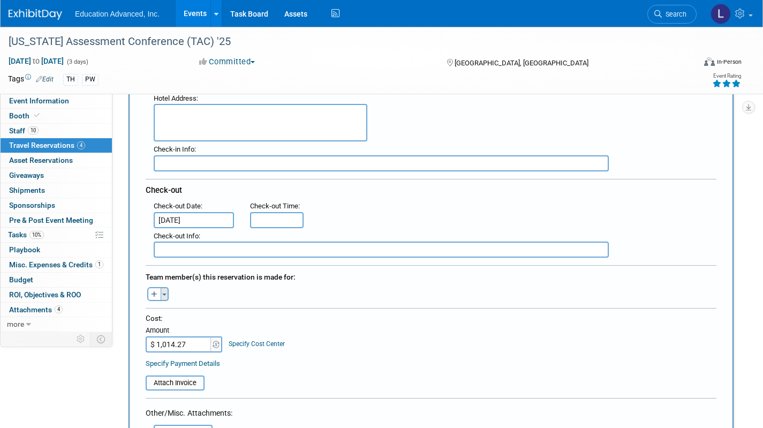
click at [167, 294] on button "Toggle Dropdown" at bounding box center [165, 294] width 8 height 14
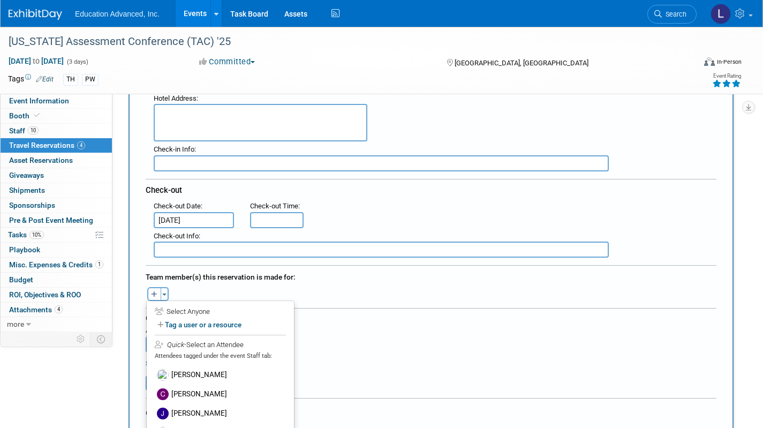
scroll to position [50, 0]
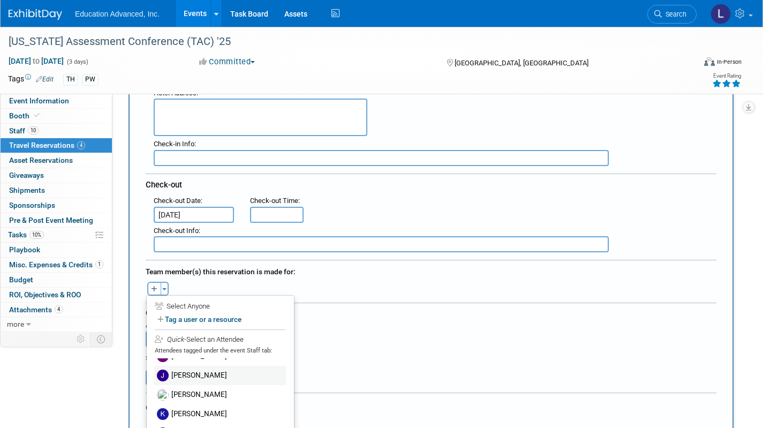
click at [185, 375] on label "Jennifer Knipp" at bounding box center [220, 375] width 132 height 19
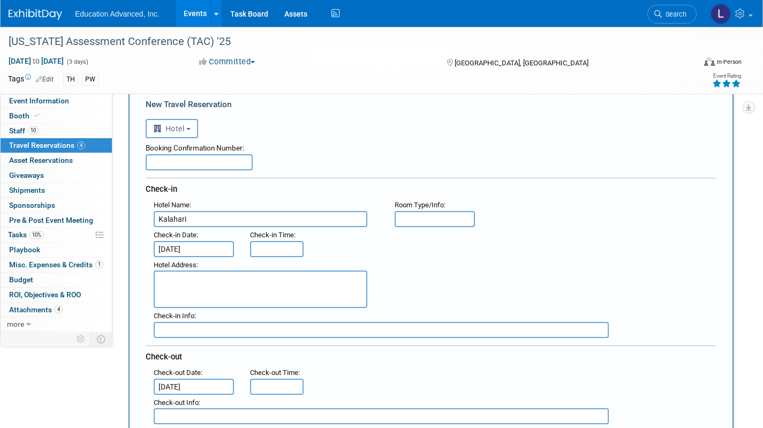
scroll to position [0, 0]
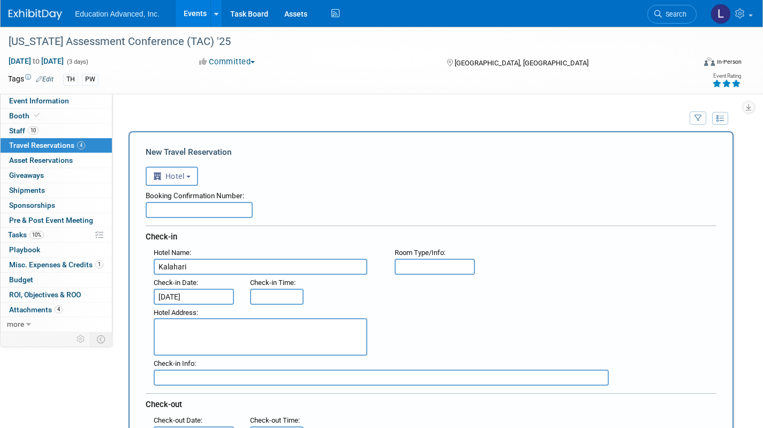
click at [206, 202] on input "text" at bounding box center [199, 210] width 107 height 16
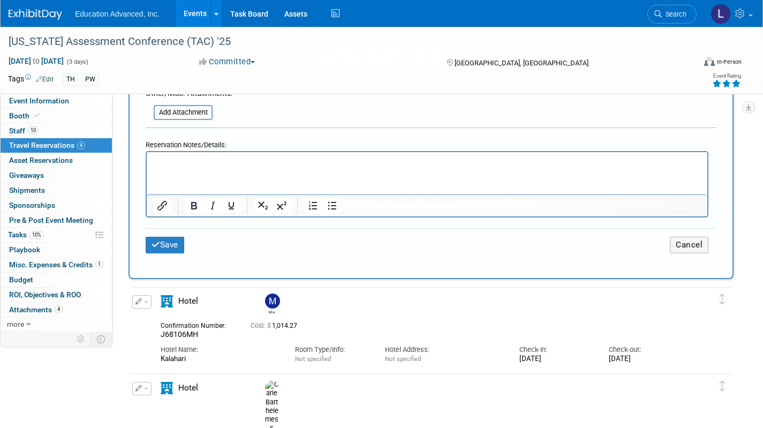
scroll to position [560, 0]
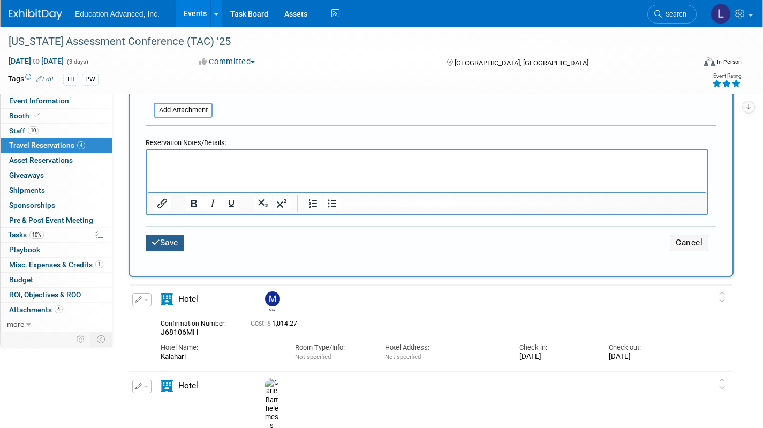
type input "A68106MH"
click at [167, 239] on button "Save" at bounding box center [165, 243] width 39 height 17
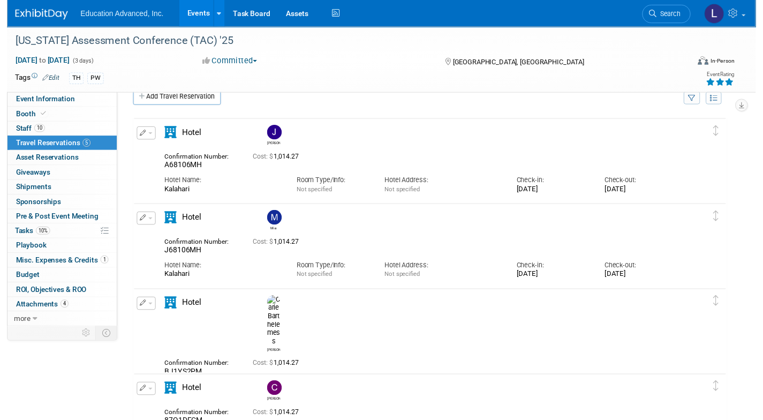
scroll to position [16, 0]
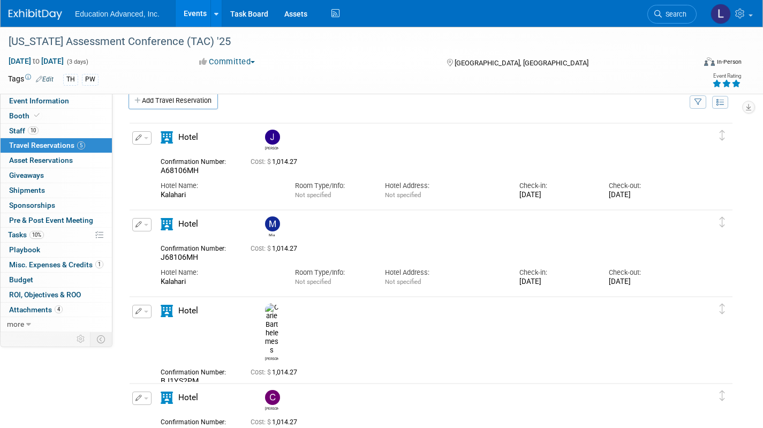
click at [141, 221] on icon "button" at bounding box center [139, 224] width 7 height 6
click at [170, 244] on button "Edit Reservation" at bounding box center [178, 244] width 91 height 16
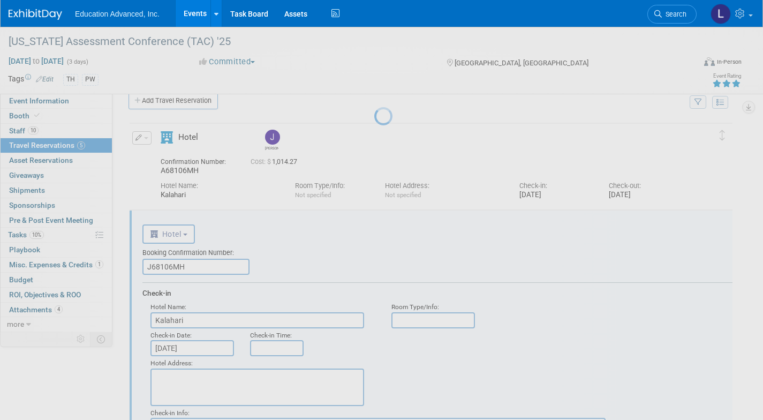
scroll to position [80, 0]
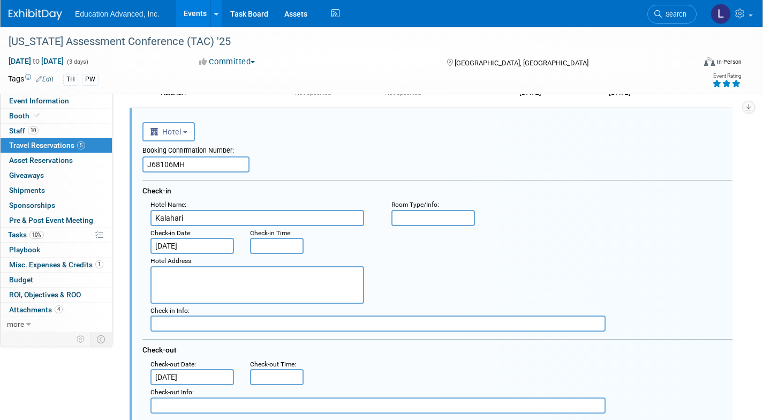
click at [187, 180] on div "Booking Confirmation Number: J68106MH Check-in Hotel Name : Kalahari : Room Typ…" at bounding box center [437, 277] width 590 height 272
click at [199, 162] on input "J68106MH" at bounding box center [195, 164] width 107 height 16
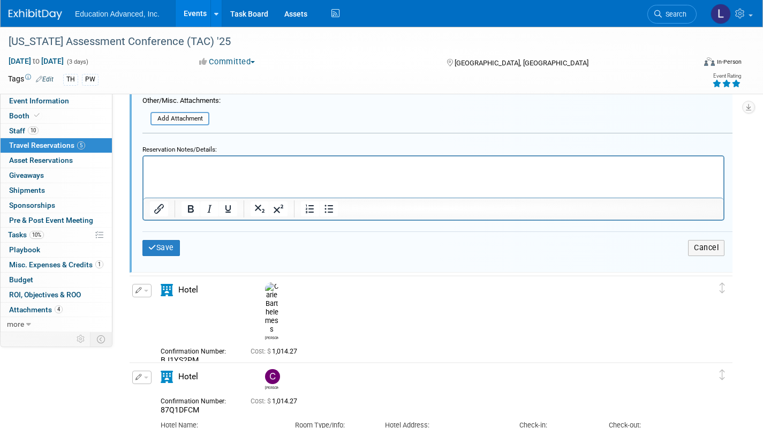
scroll to position [662, 0]
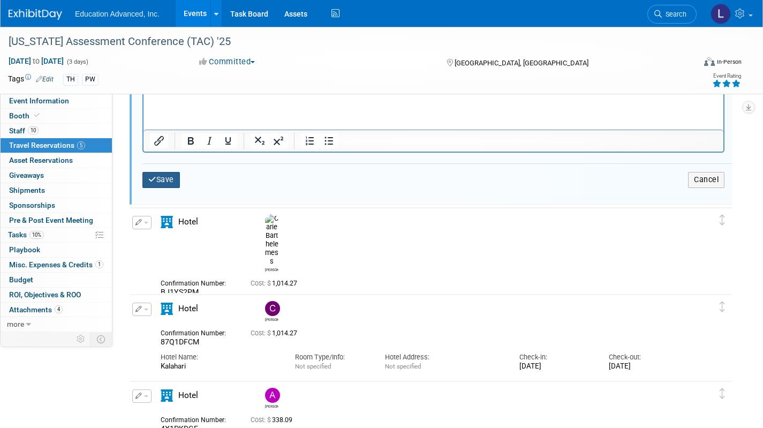
type input "J68V2JMM"
click at [153, 183] on icon "submit" at bounding box center [152, 179] width 8 height 7
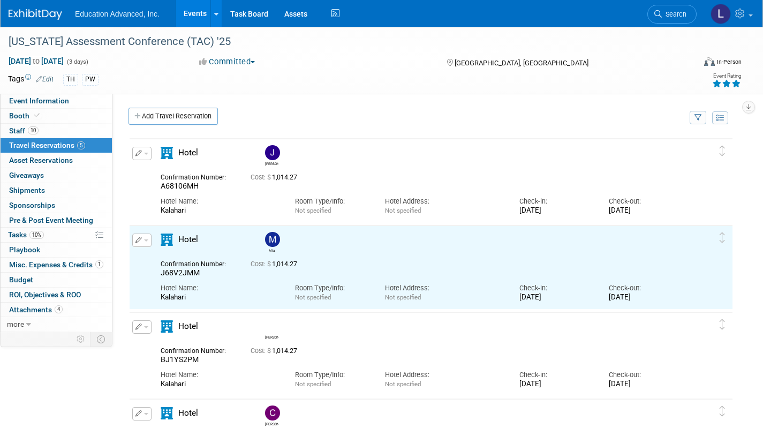
scroll to position [0, 0]
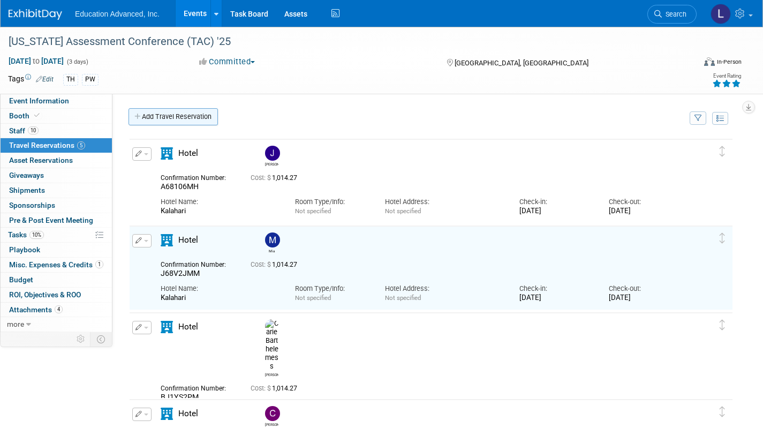
click at [166, 112] on link "Add Travel Reservation" at bounding box center [173, 116] width 89 height 17
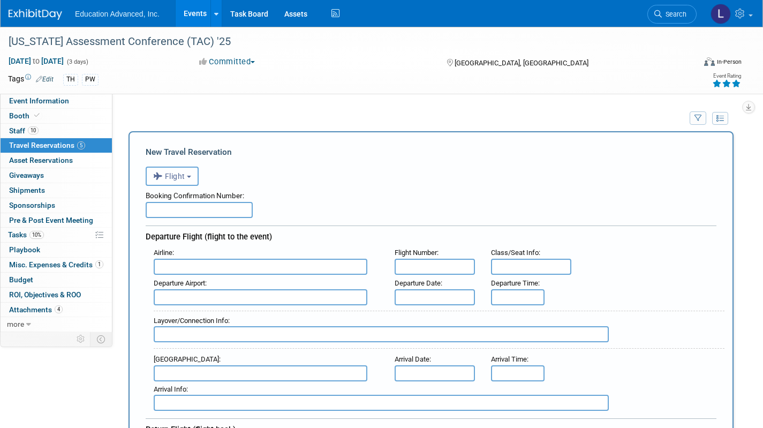
click at [180, 171] on button "Flight" at bounding box center [172, 176] width 53 height 19
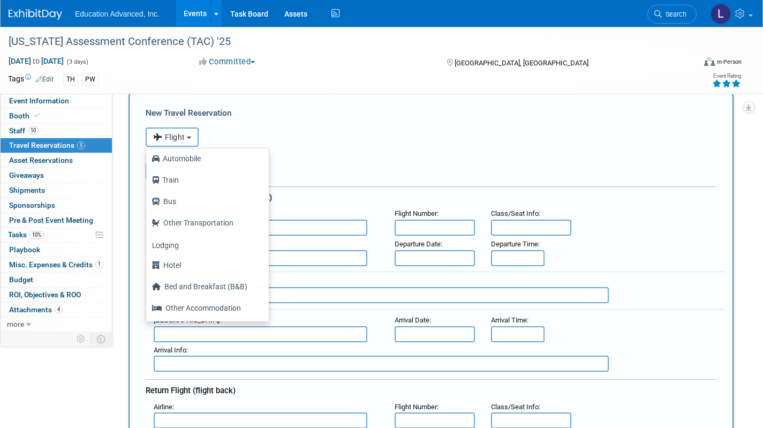
scroll to position [67, 0]
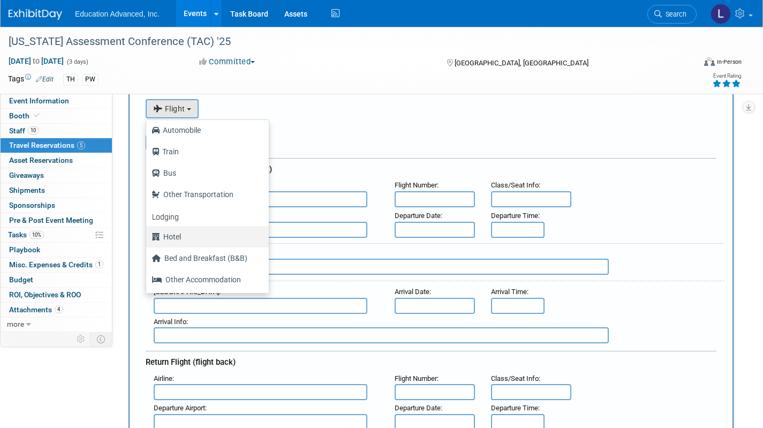
click at [183, 238] on label "Hotel" at bounding box center [205, 236] width 107 height 17
click at [148, 238] on input "Hotel" at bounding box center [144, 235] width 7 height 7
select select "6"
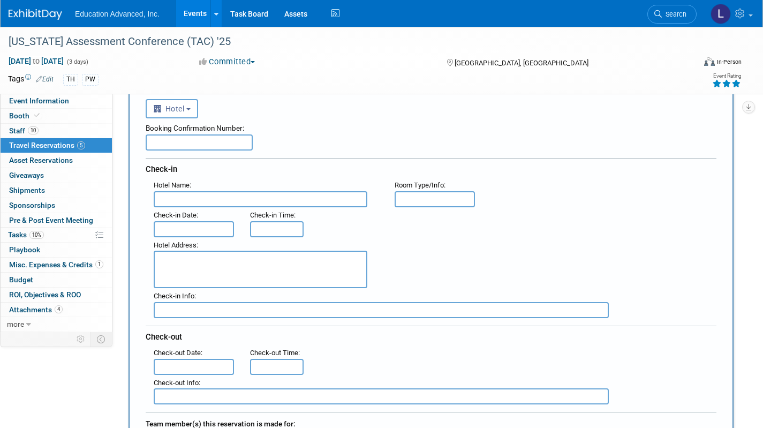
click at [182, 204] on input "text" at bounding box center [261, 199] width 214 height 16
type input "Kalahari"
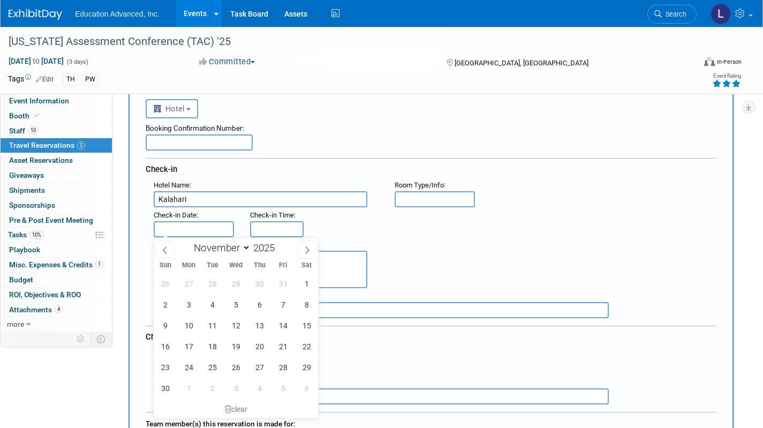
click at [186, 235] on input "text" at bounding box center [194, 229] width 80 height 16
click at [171, 303] on span "2" at bounding box center [165, 304] width 21 height 21
type input "Nov 2, 2025"
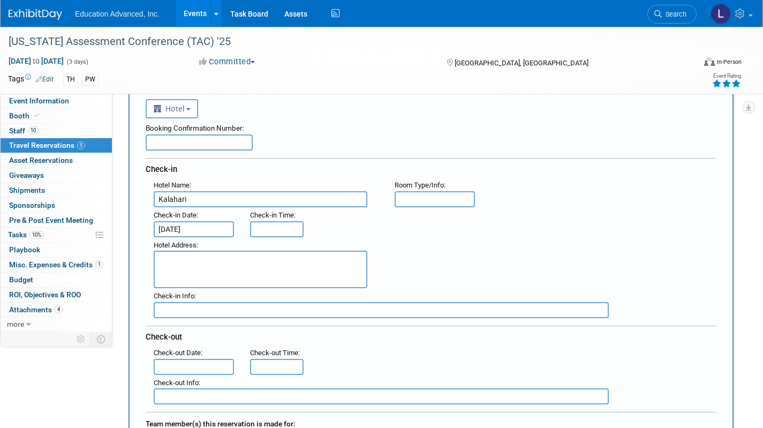
click at [191, 362] on input "text" at bounding box center [194, 367] width 80 height 16
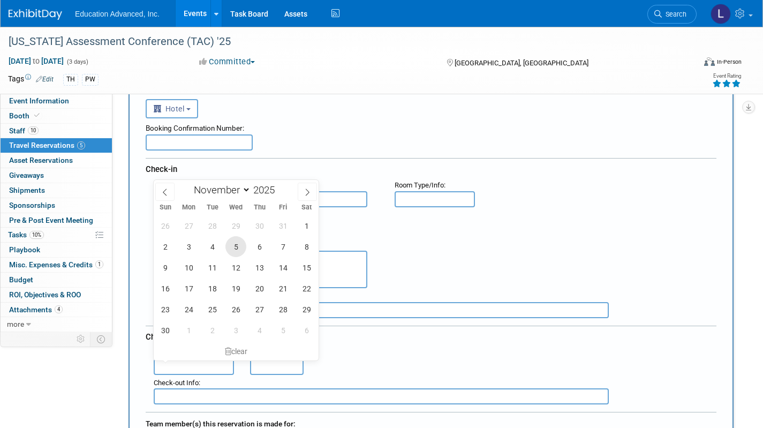
click at [237, 245] on span "5" at bounding box center [235, 246] width 21 height 21
type input "Nov 5, 2025"
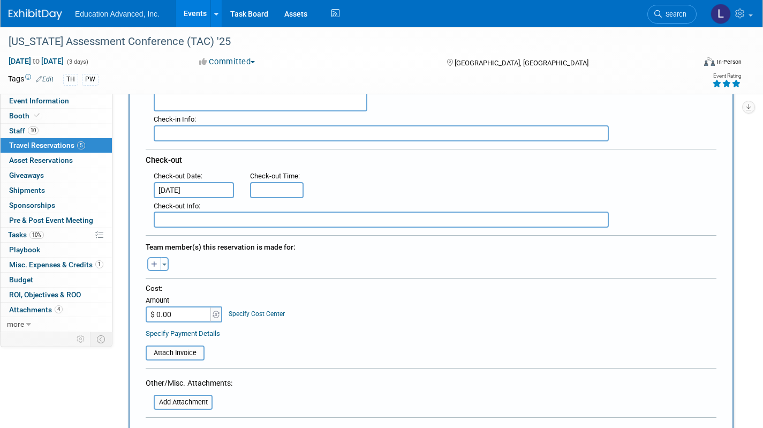
scroll to position [246, 0]
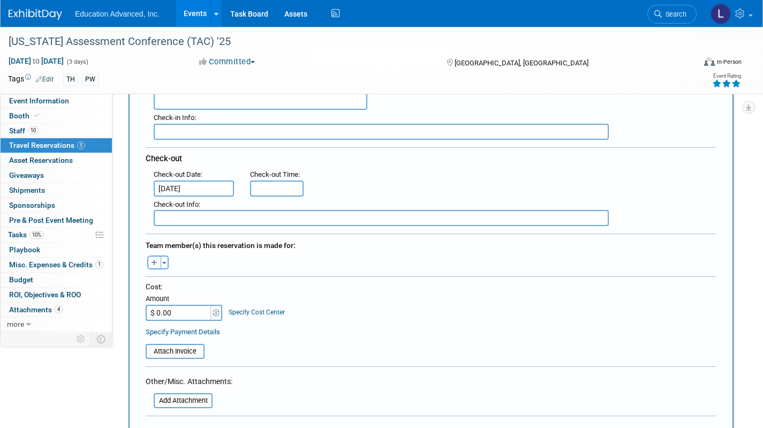
click at [155, 261] on icon "button" at bounding box center [154, 263] width 6 height 7
select select
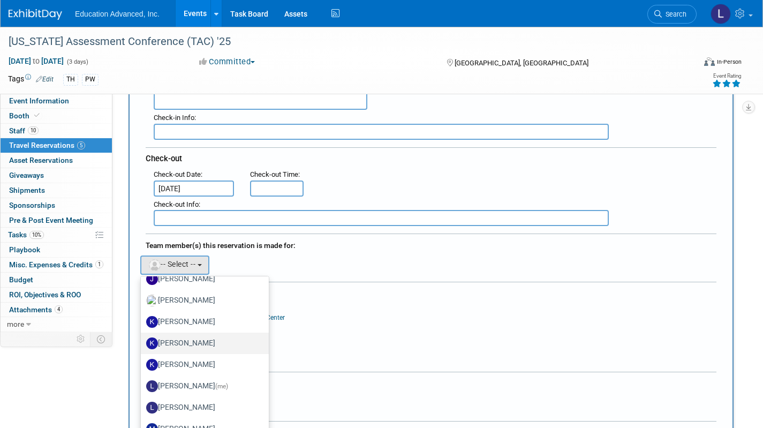
scroll to position [230, 0]
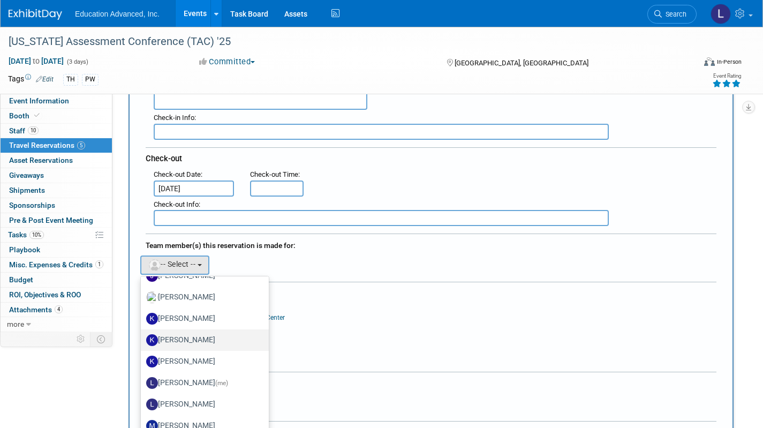
click at [172, 337] on label "Kim Tunnell" at bounding box center [202, 340] width 112 height 17
click at [142, 337] on input "Kim Tunnell" at bounding box center [139, 338] width 7 height 7
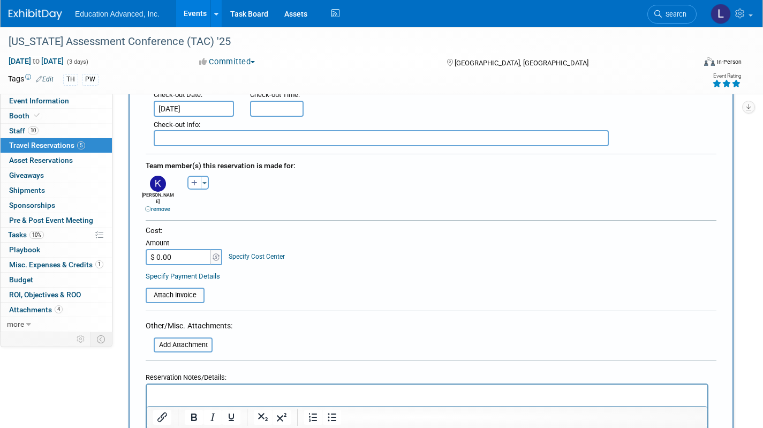
scroll to position [330, 0]
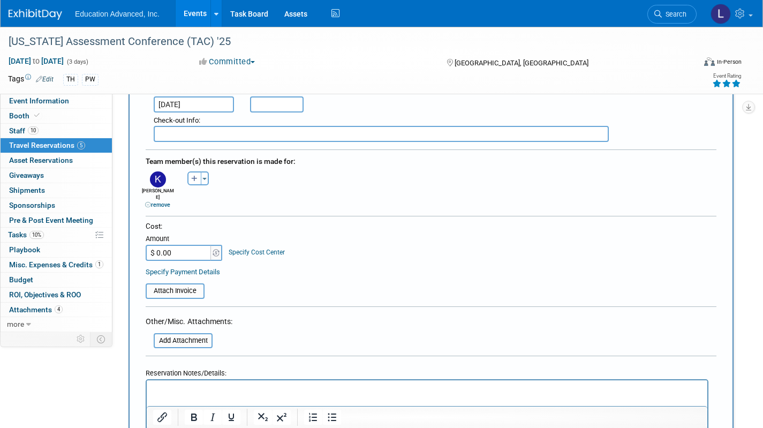
click at [190, 247] on input "$ 0.00" at bounding box center [179, 253] width 67 height 16
type input "$ 1,014.27"
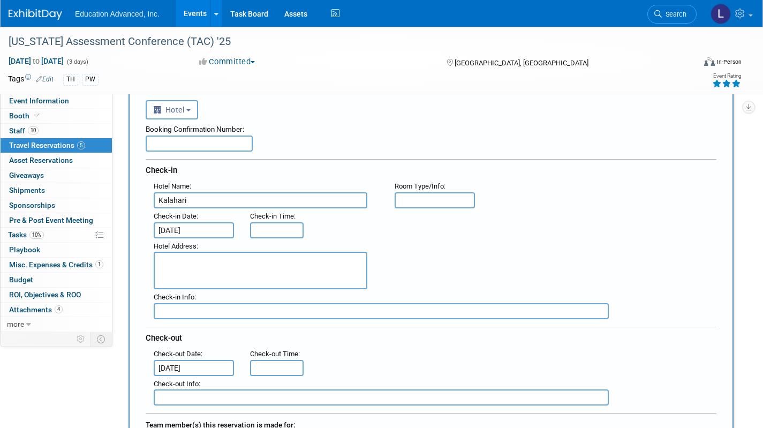
scroll to position [0, 0]
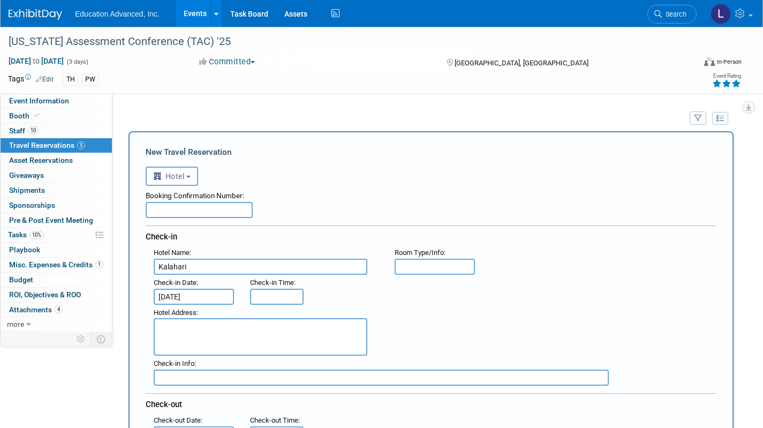
click at [207, 208] on input "text" at bounding box center [199, 210] width 107 height 16
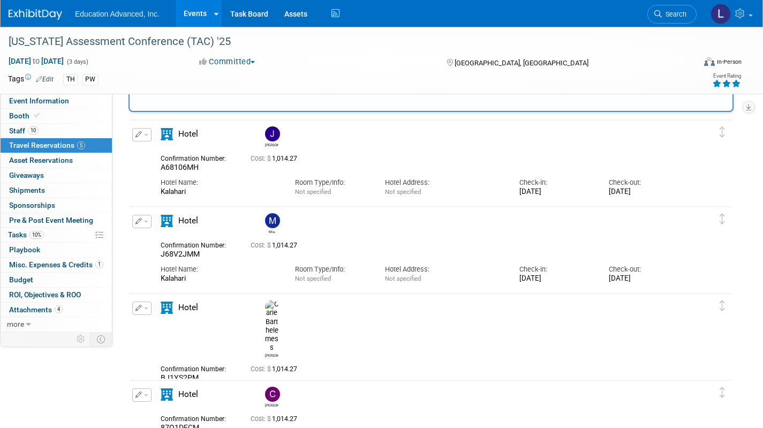
scroll to position [641, 0]
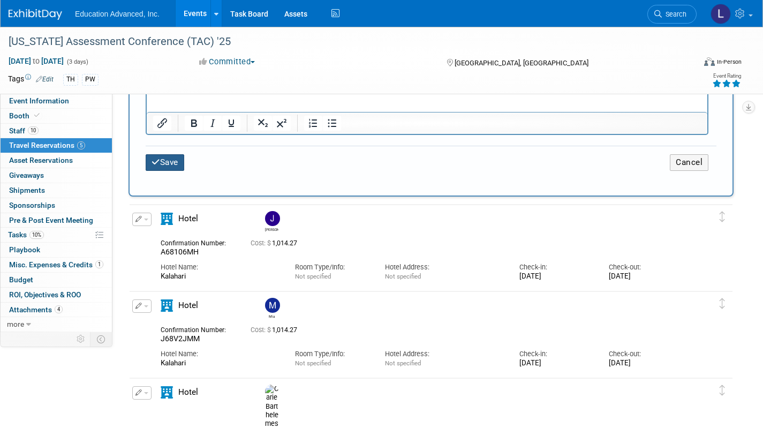
type input "89UCBDUX"
click at [164, 160] on button "Save" at bounding box center [165, 162] width 39 height 17
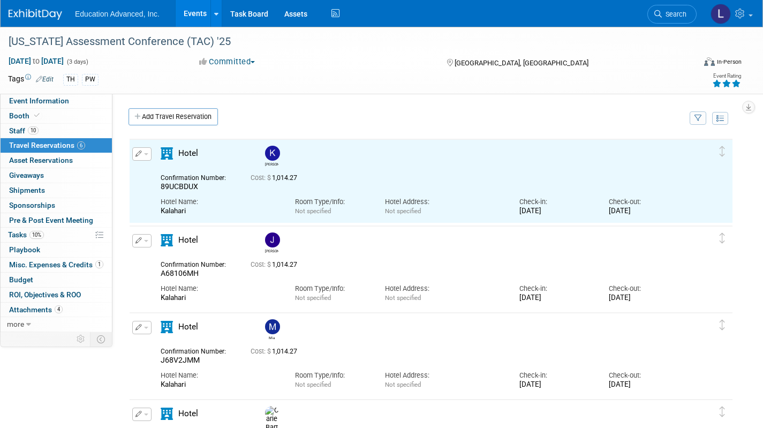
scroll to position [0, 0]
click at [167, 122] on link "Add Travel Reservation" at bounding box center [173, 116] width 89 height 17
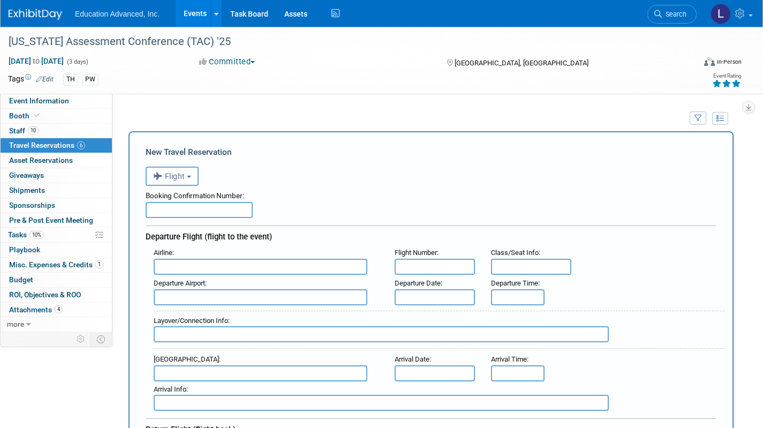
click at [185, 177] on span "Flight" at bounding box center [169, 176] width 32 height 9
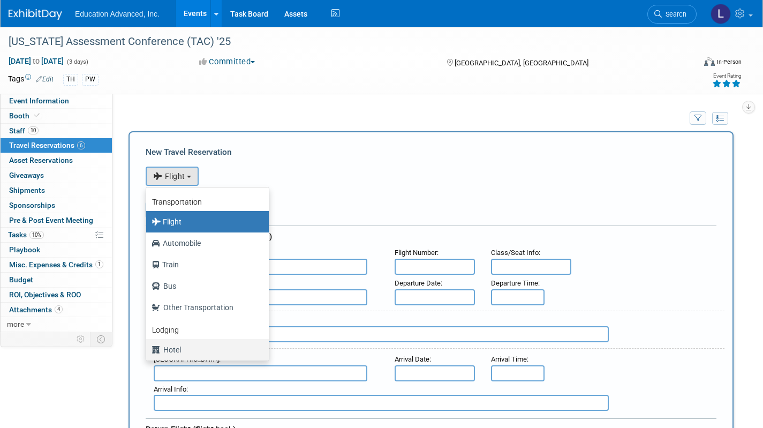
click at [190, 350] on label "Hotel" at bounding box center [205, 349] width 107 height 17
click at [148, 350] on input "Hotel" at bounding box center [144, 348] width 7 height 7
select select "6"
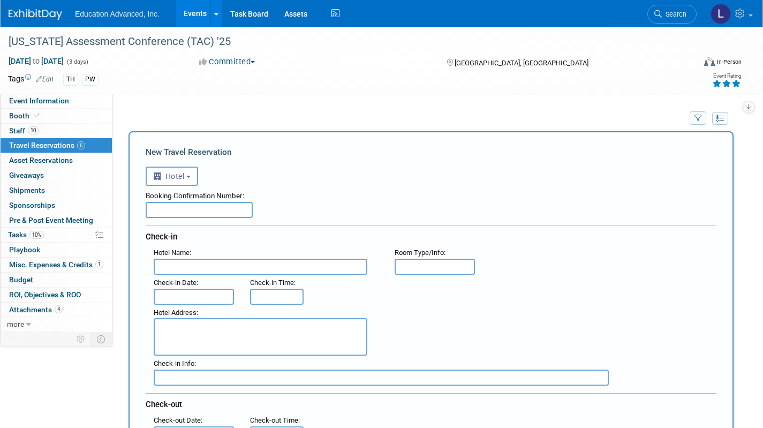
click at [184, 270] on input "text" at bounding box center [261, 267] width 214 height 16
type input "Kalahari"
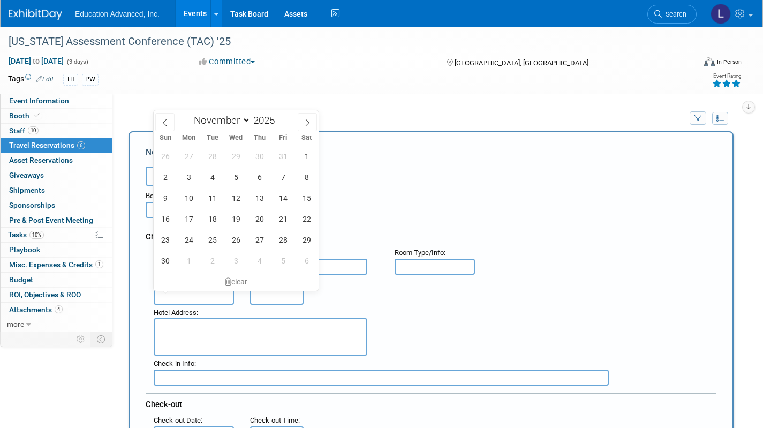
click at [184, 297] on input "text" at bounding box center [194, 297] width 80 height 16
click at [170, 178] on span "2" at bounding box center [165, 177] width 21 height 21
type input "Nov 2, 2025"
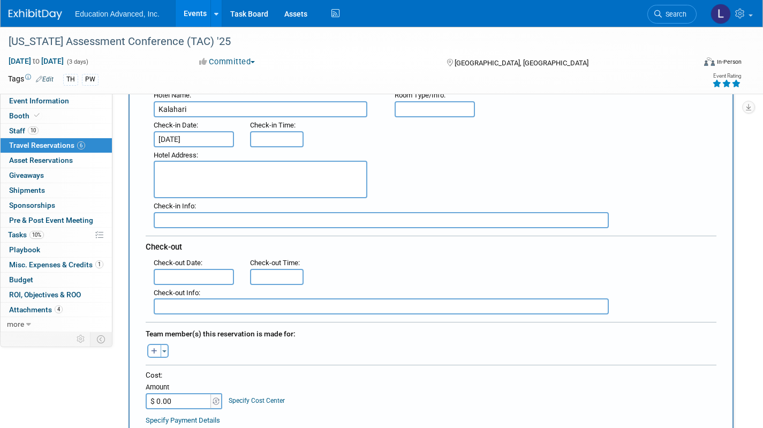
scroll to position [184, 0]
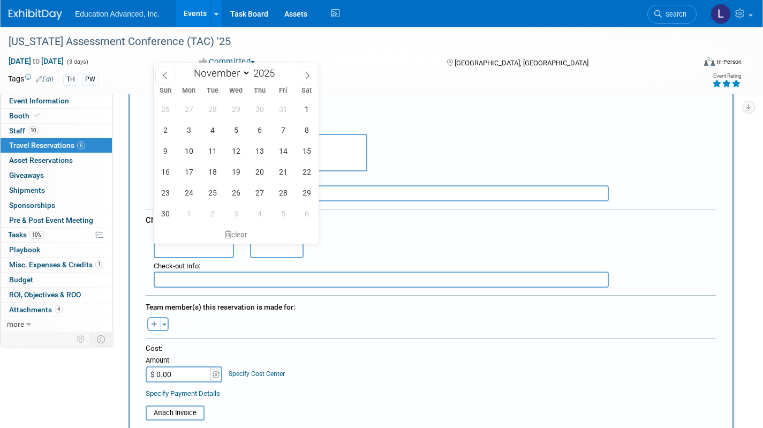
click at [192, 253] on input "text" at bounding box center [194, 250] width 80 height 16
click at [238, 134] on span "5" at bounding box center [235, 129] width 21 height 21
type input "Nov 5, 2025"
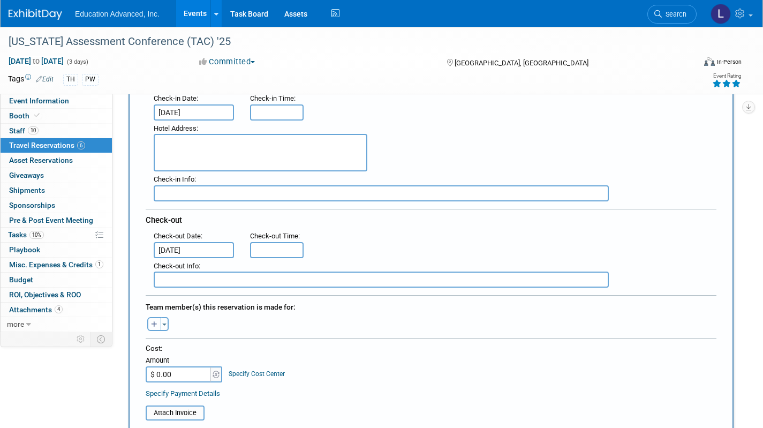
click at [156, 324] on icon "button" at bounding box center [154, 324] width 6 height 7
select select
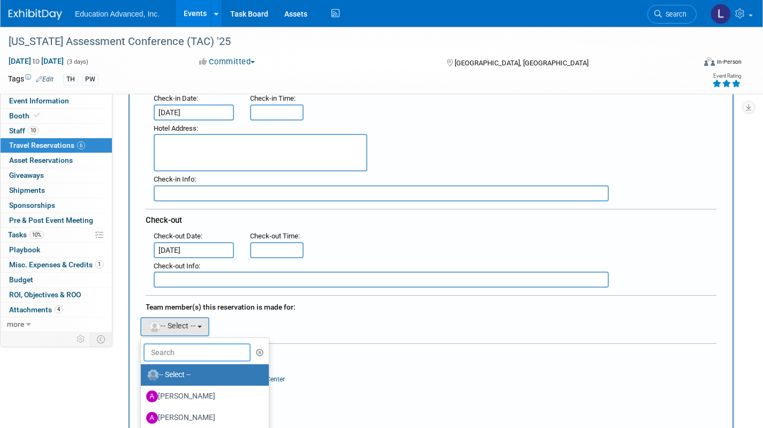
click at [164, 353] on input "text" at bounding box center [197, 352] width 107 height 18
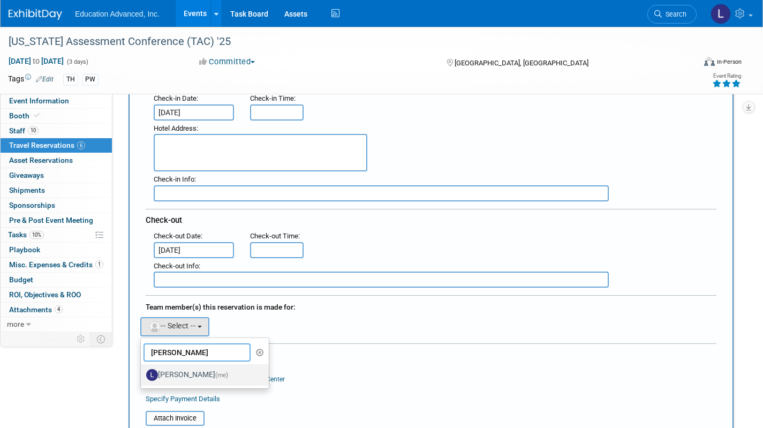
type input "lara"
click at [192, 370] on label "Lara Miller (me)" at bounding box center [202, 374] width 112 height 17
click at [142, 370] on input "Lara Miller (me)" at bounding box center [139, 373] width 7 height 7
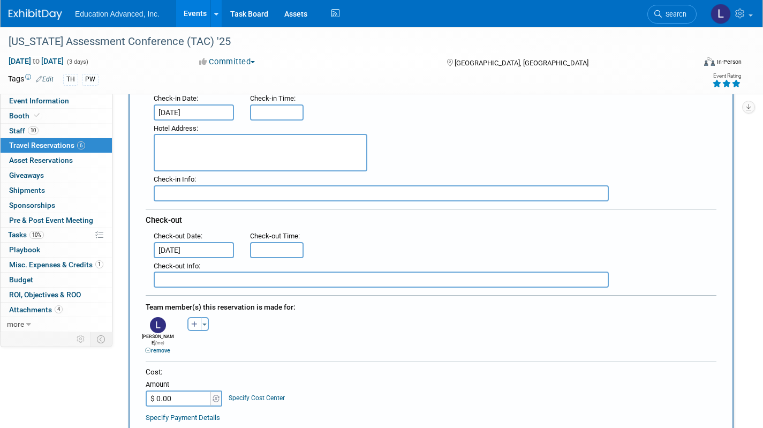
click at [189, 390] on input "$ 0.00" at bounding box center [179, 398] width 67 height 16
type input "$ 1,014.27"
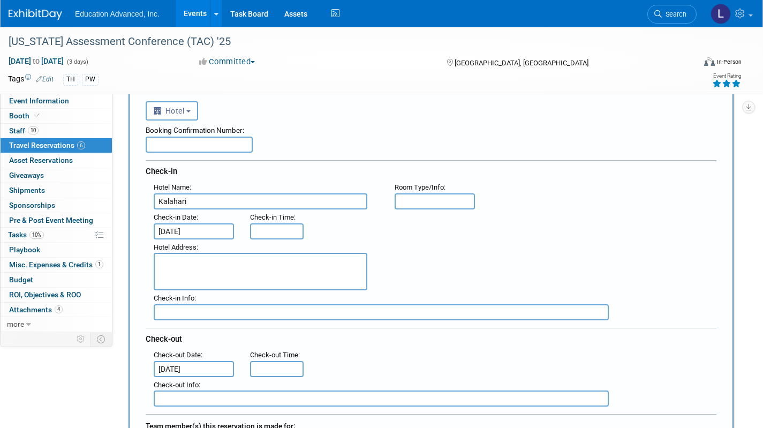
scroll to position [64, 0]
click at [207, 139] on input "text" at bounding box center [199, 146] width 107 height 16
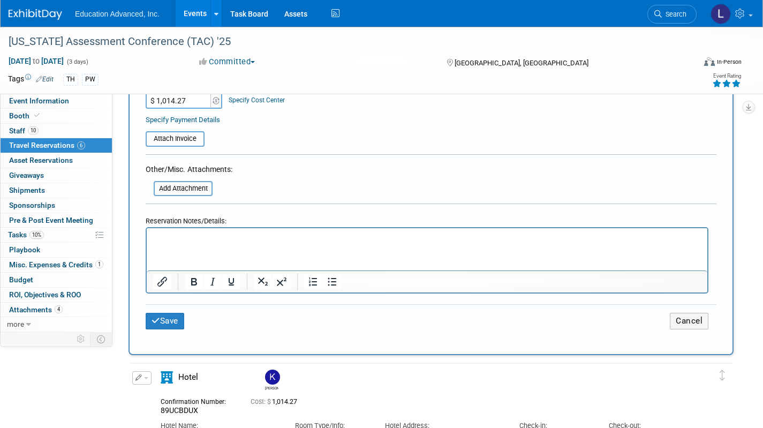
scroll to position [491, 0]
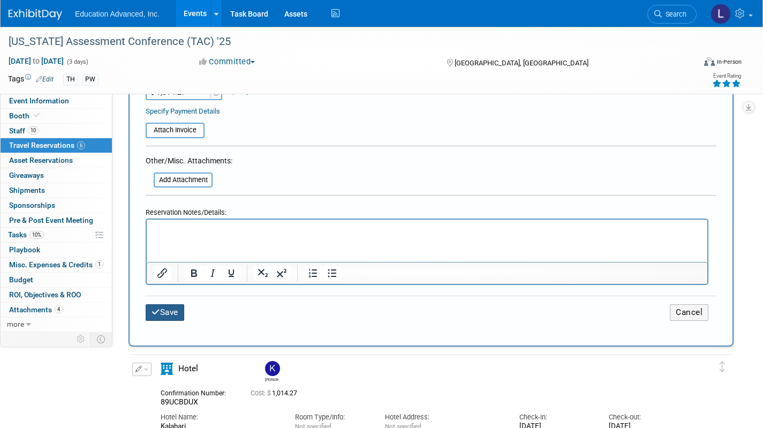
type input "019UX4C5"
click at [170, 304] on button "Save" at bounding box center [165, 312] width 39 height 17
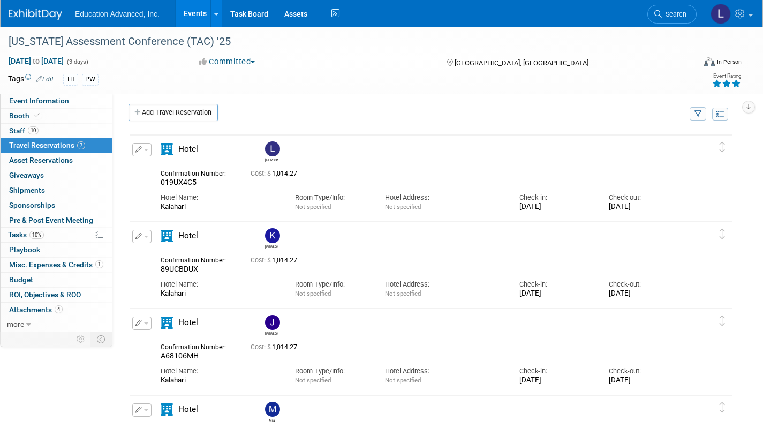
scroll to position [0, 0]
